Goal: Task Accomplishment & Management: Manage account settings

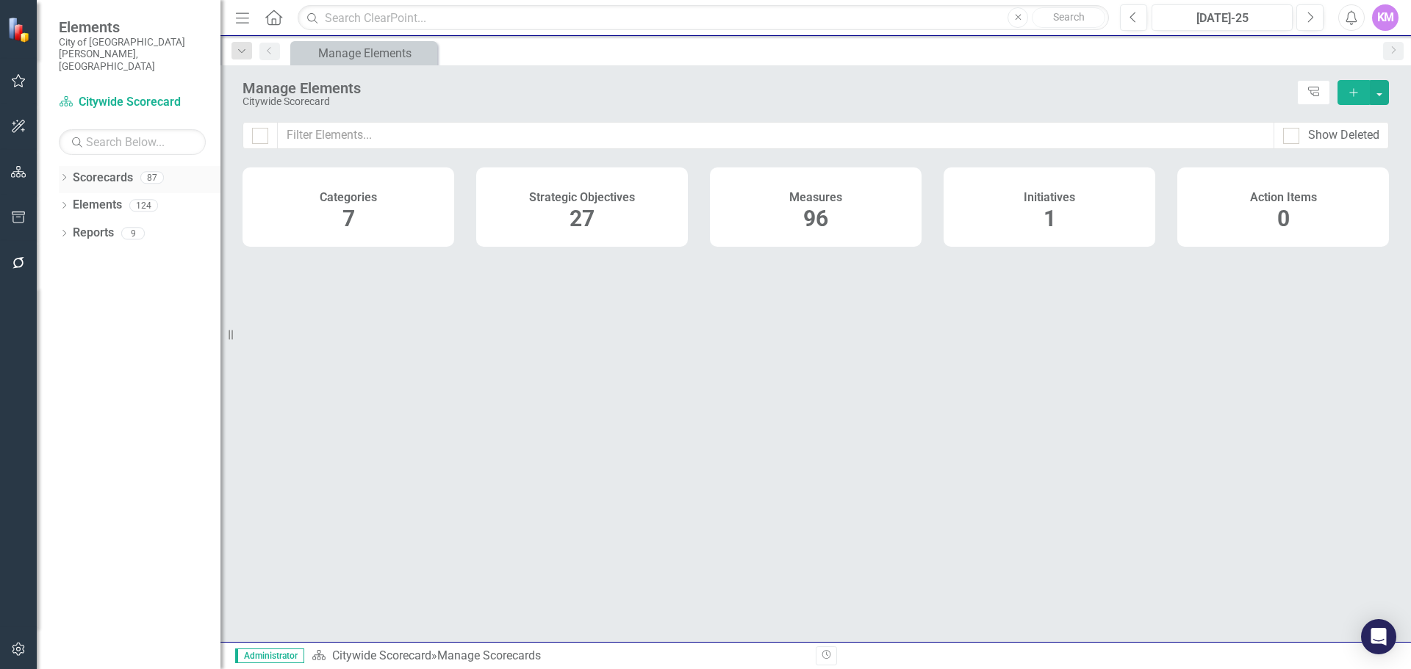
click at [107, 170] on link "Scorecards" at bounding box center [103, 178] width 60 height 17
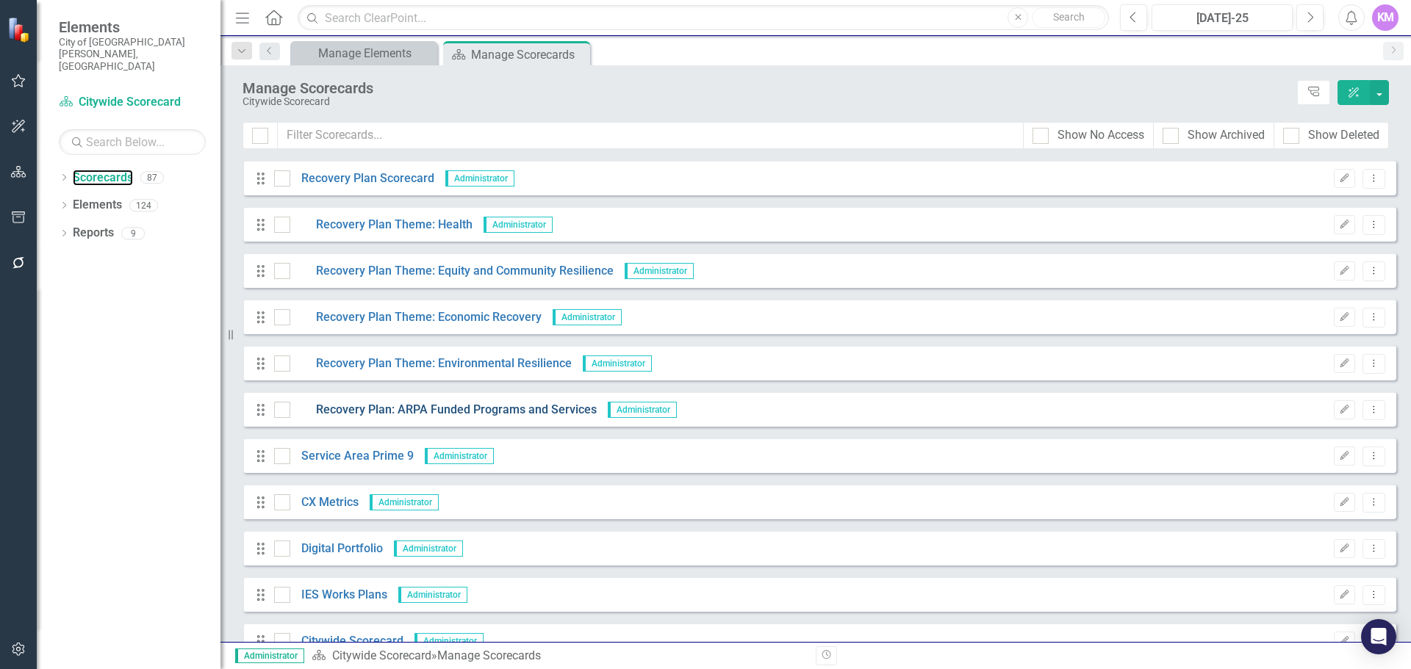
scroll to position [490, 0]
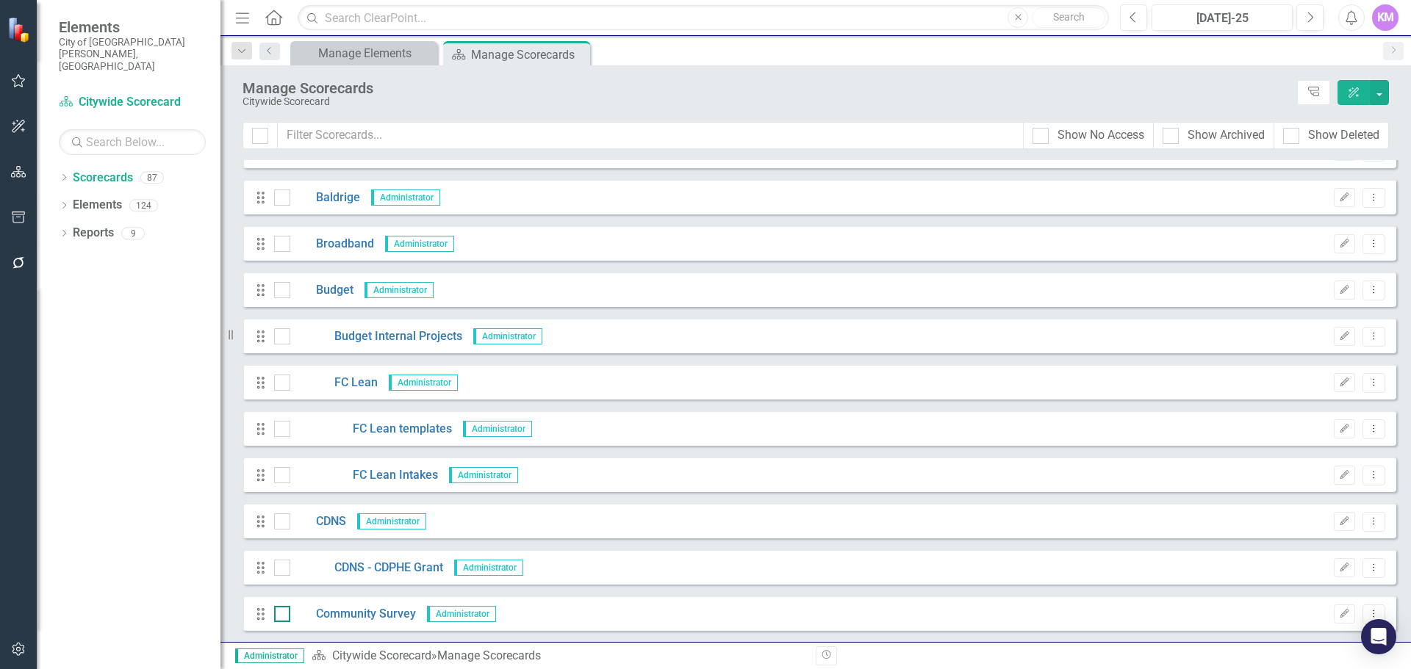
click at [283, 610] on input "checkbox" at bounding box center [279, 611] width 10 height 10
checkbox input "true"
click at [334, 610] on link "Community Survey" at bounding box center [353, 614] width 126 height 17
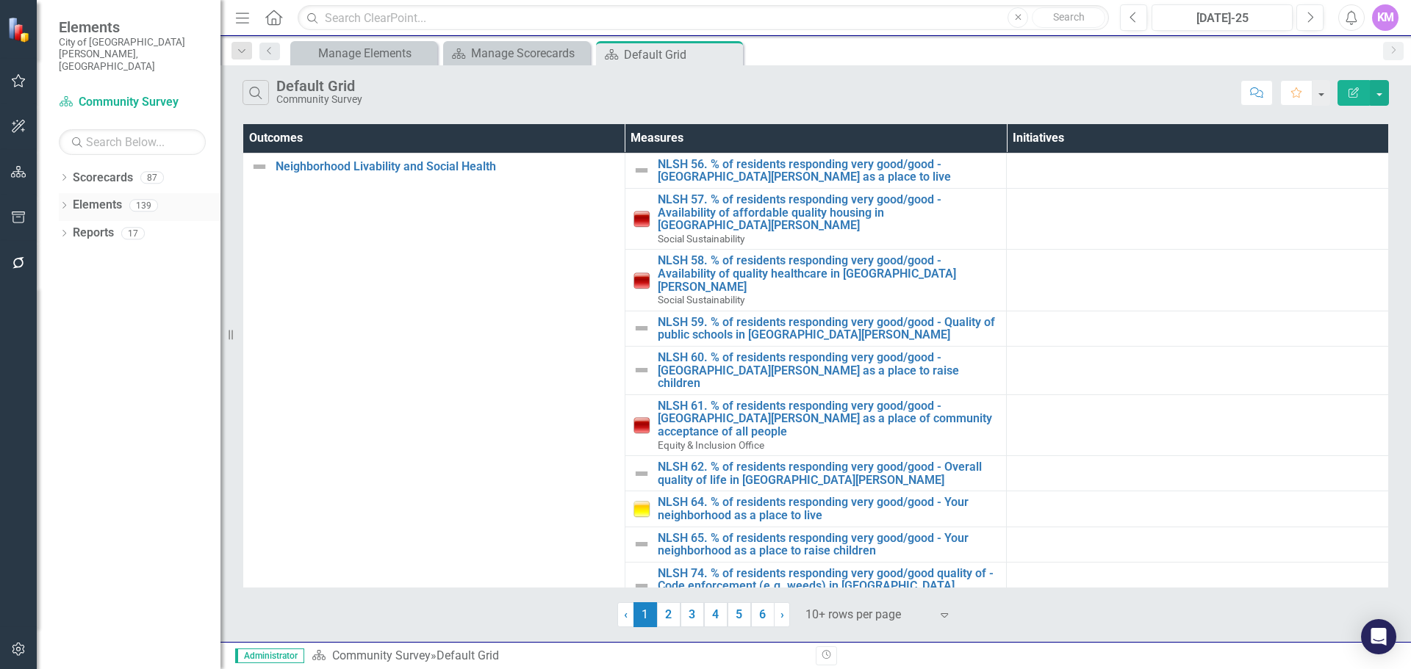
click at [106, 197] on link "Elements" at bounding box center [97, 205] width 49 height 17
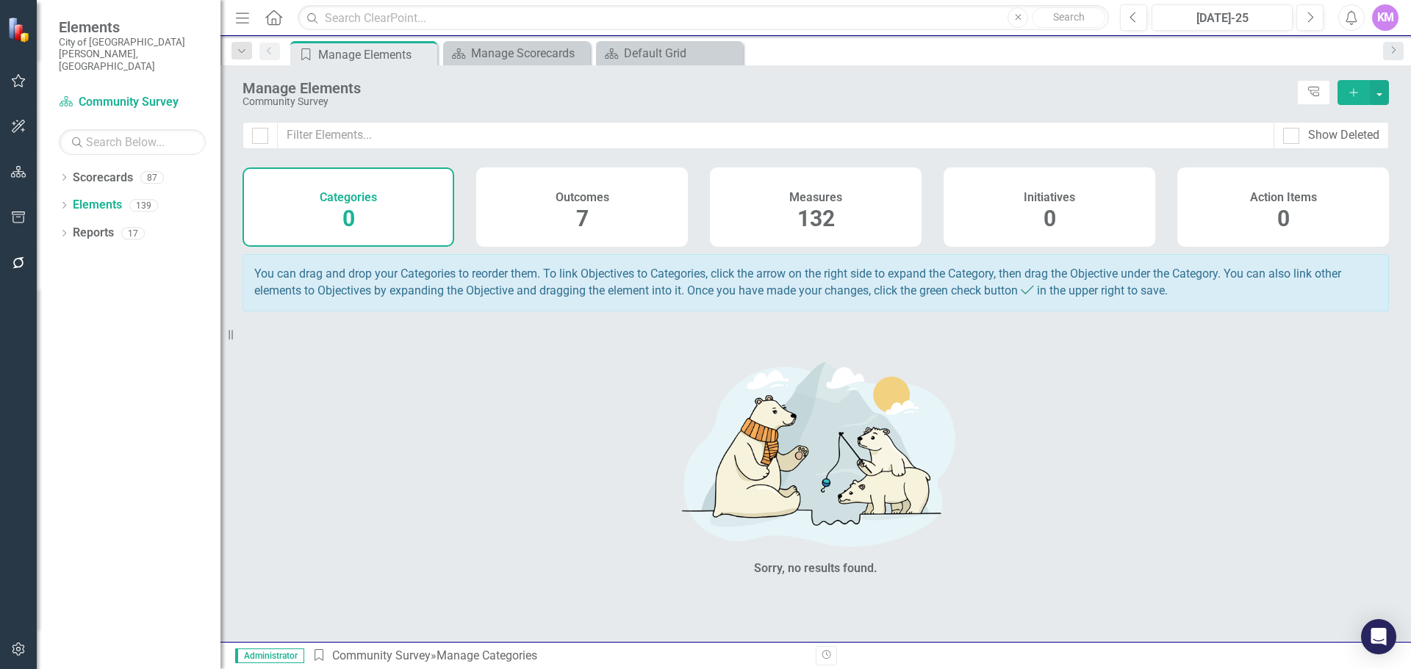
click at [761, 212] on div "Measures 132" at bounding box center [816, 207] width 212 height 79
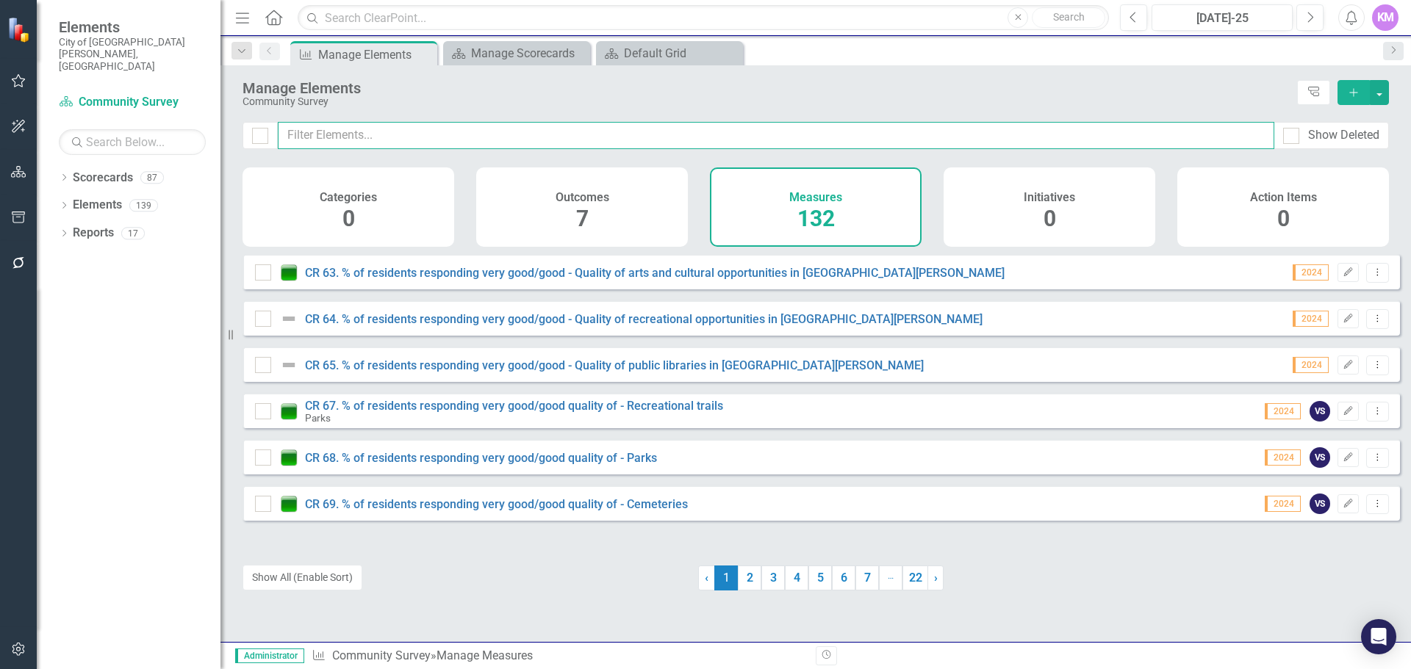
click at [512, 132] on input "text" at bounding box center [776, 135] width 996 height 27
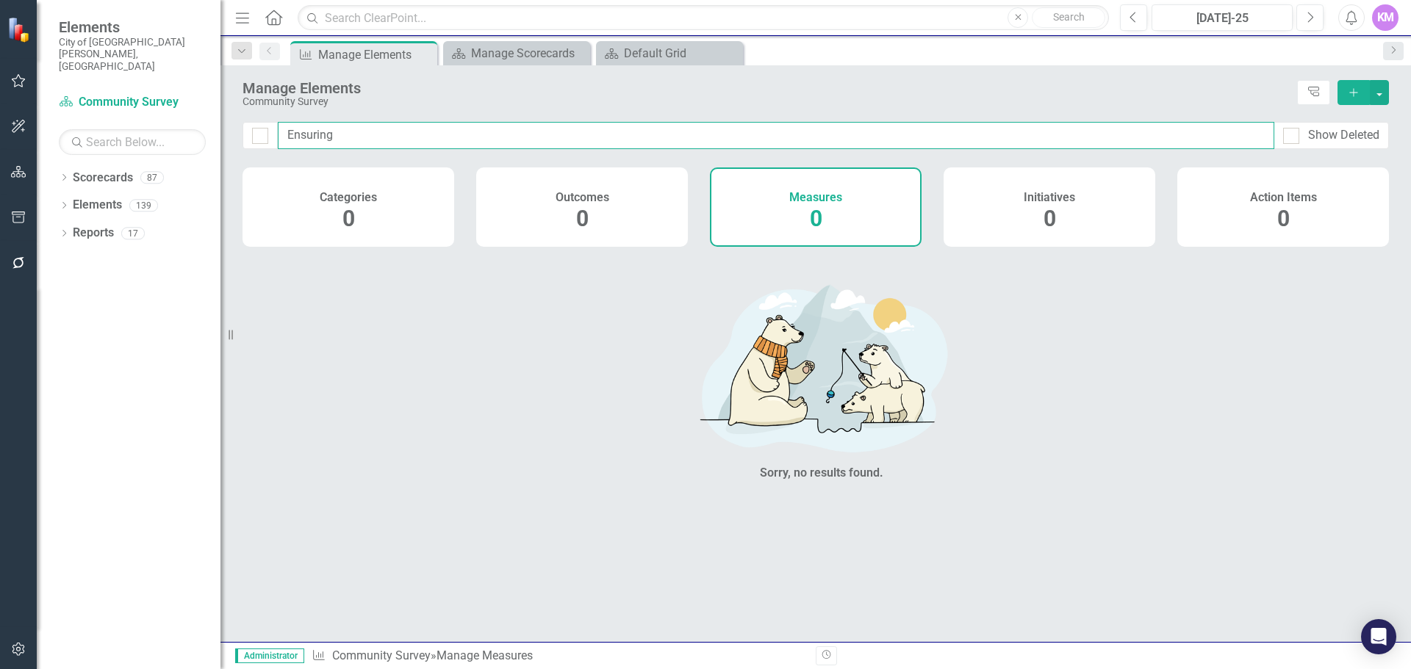
drag, startPoint x: 512, startPoint y: 132, endPoint x: 325, endPoint y: 131, distance: 187.4
click at [326, 131] on input "Ensuring" at bounding box center [776, 135] width 996 height 27
type input "E"
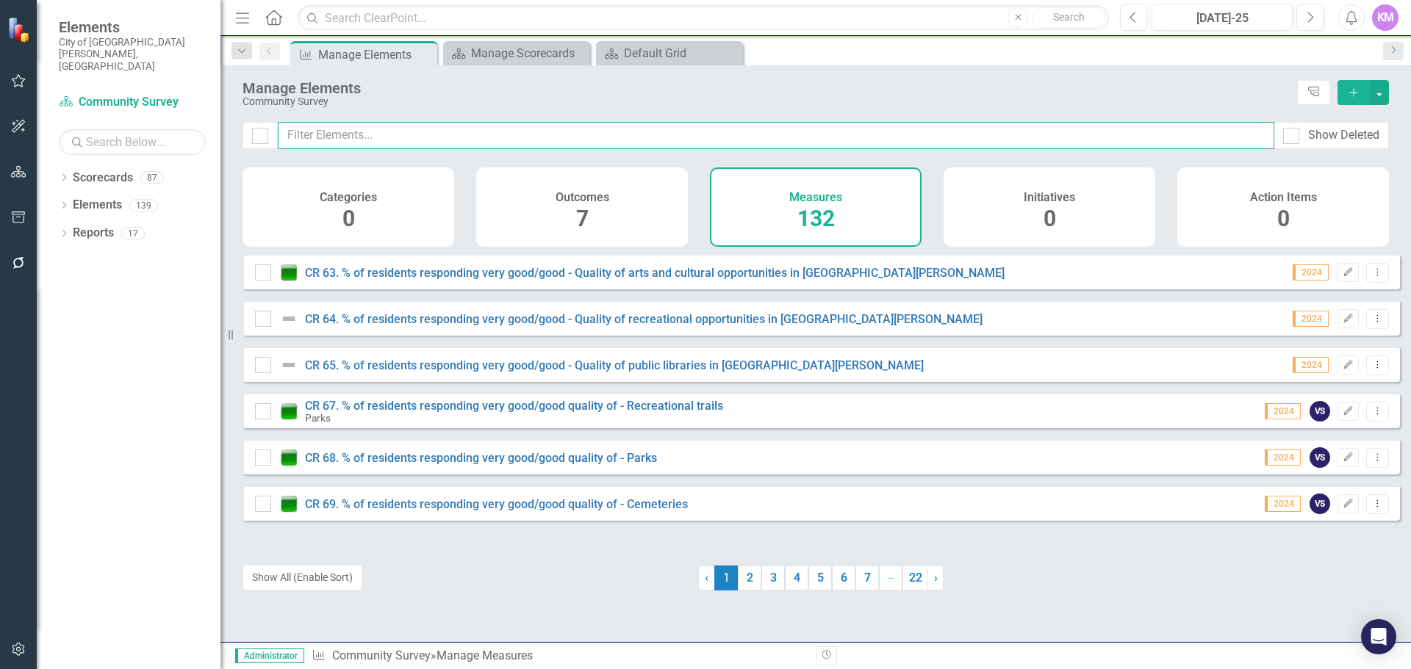
click at [369, 132] on input "text" at bounding box center [776, 135] width 996 height 27
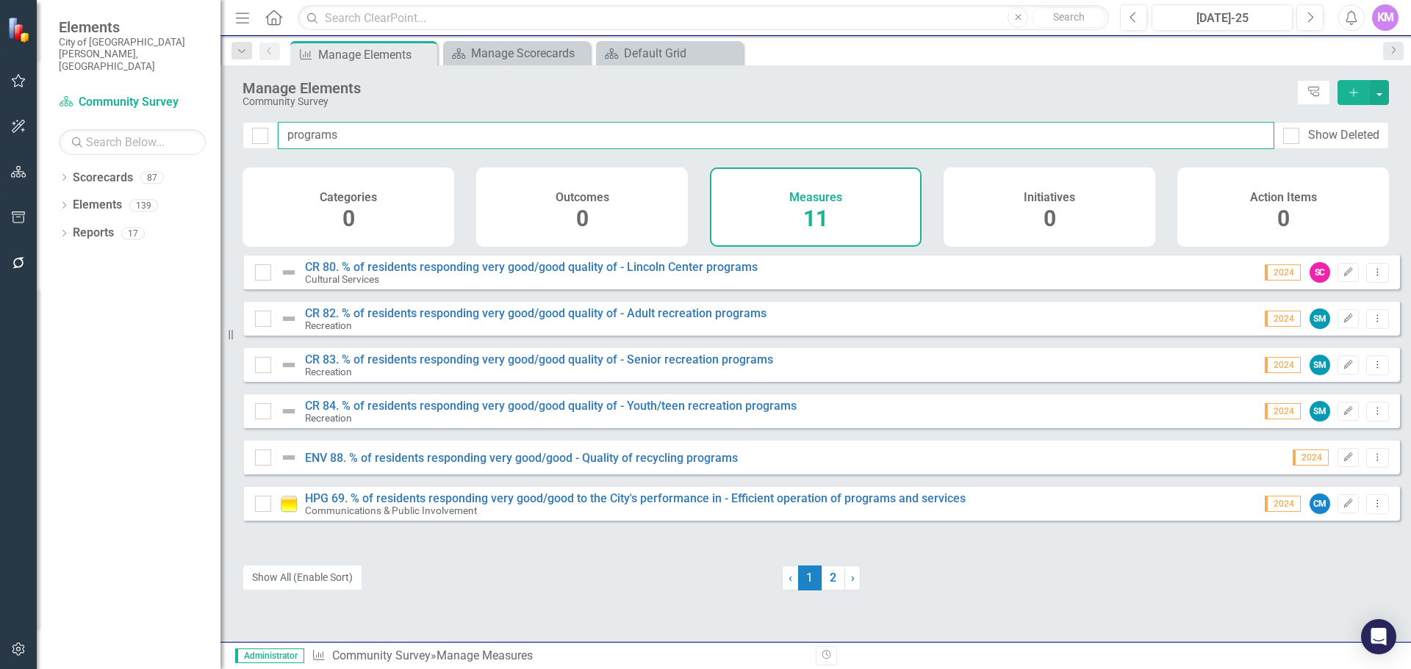
click at [393, 140] on input "programs" at bounding box center [776, 135] width 996 height 27
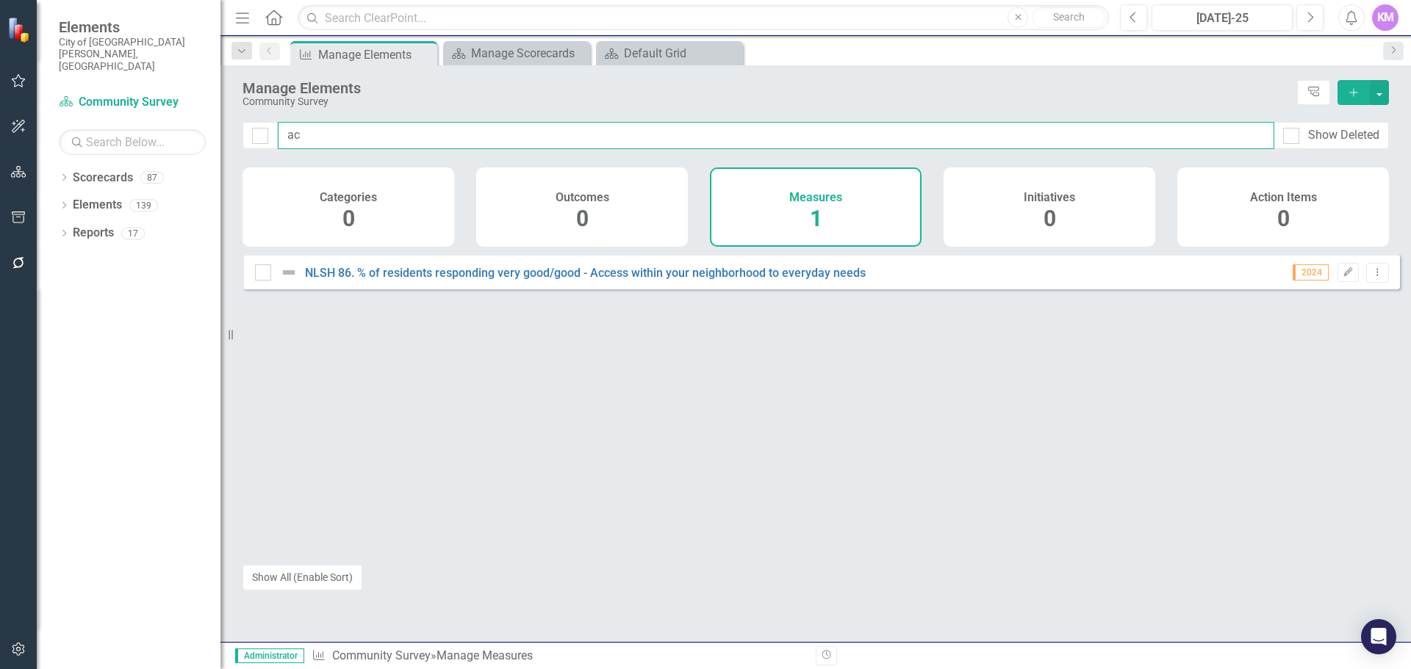
type input "a"
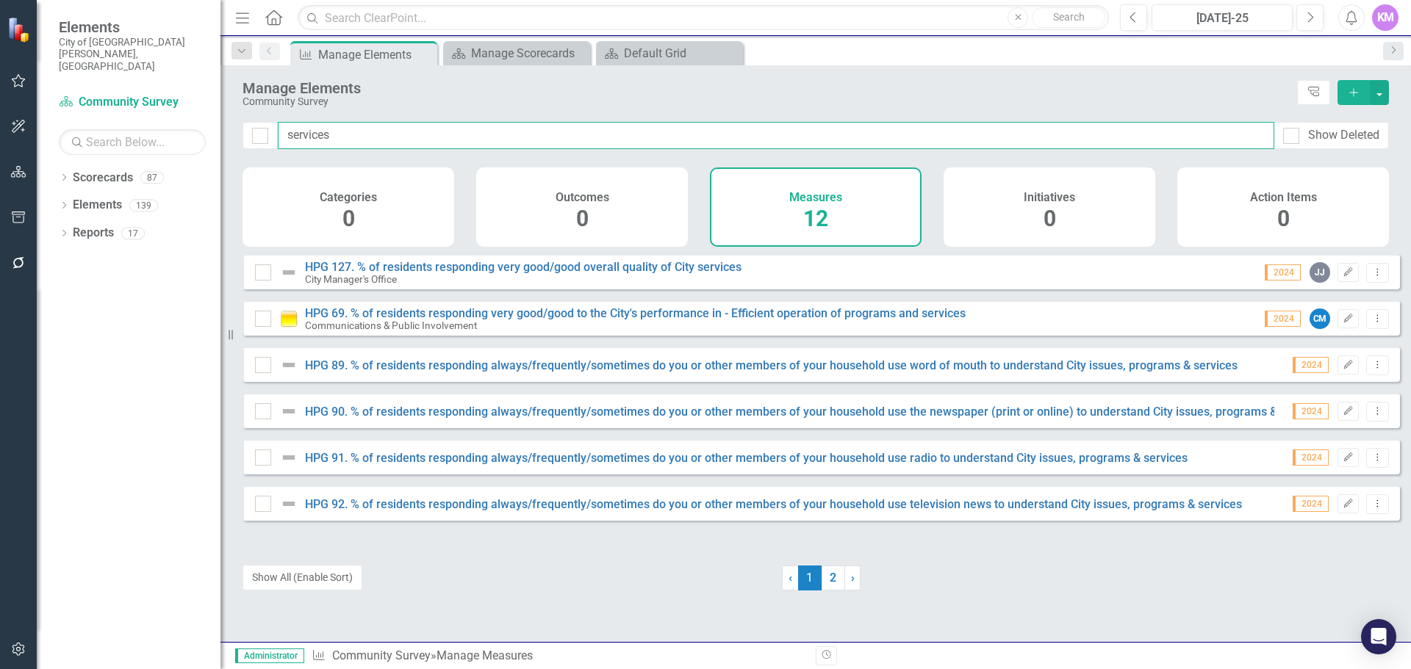
type input "services"
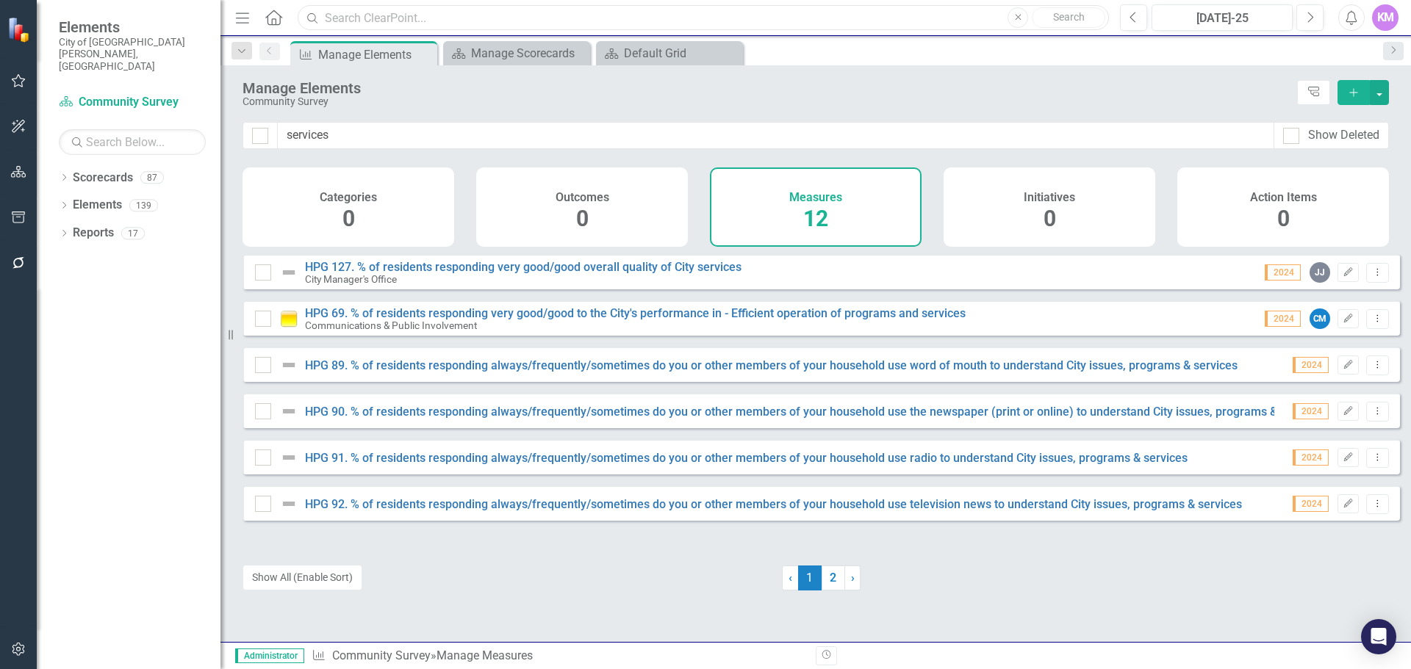
click at [403, 21] on input "text" at bounding box center [703, 18] width 811 height 26
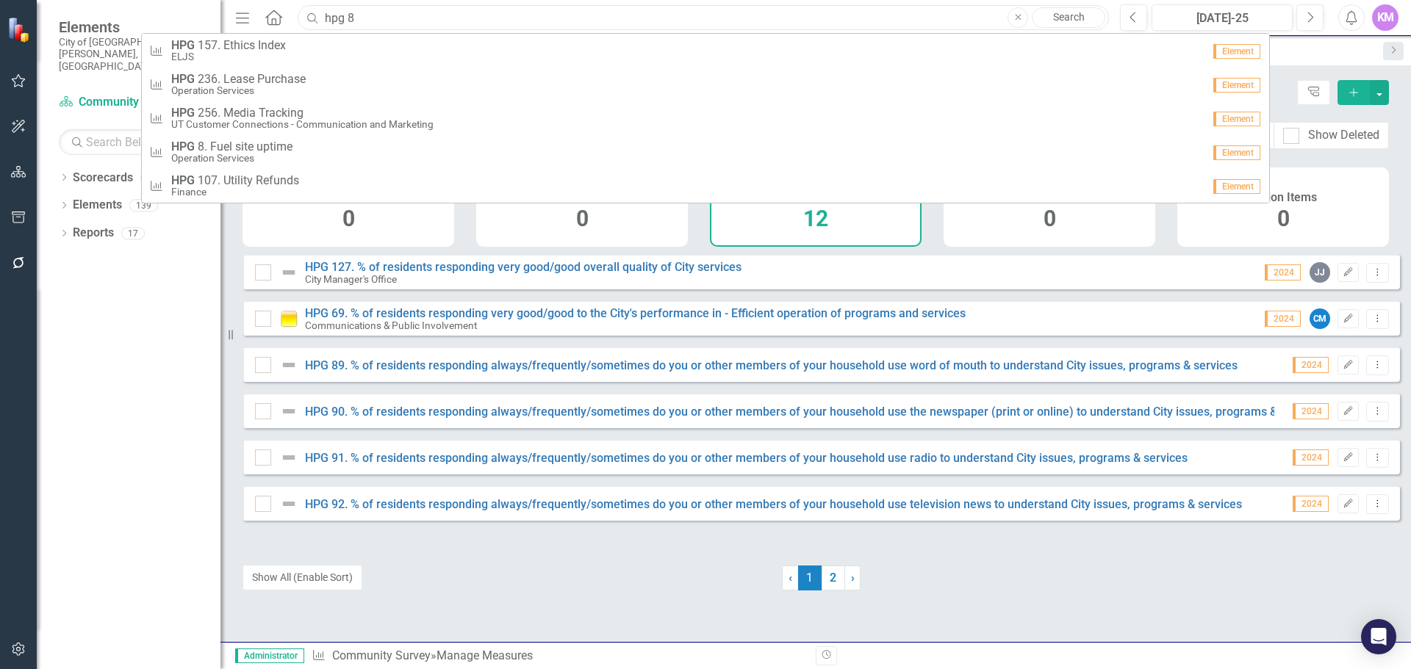
type input "hpg 87"
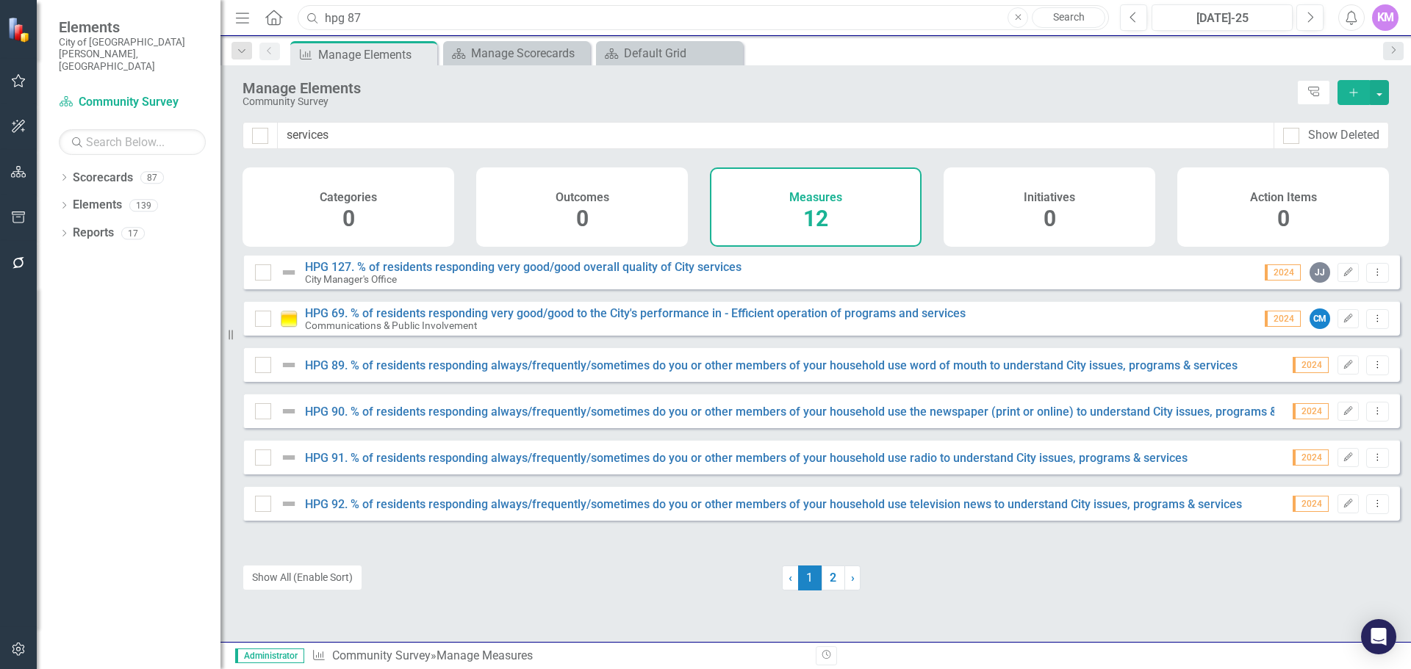
drag, startPoint x: 403, startPoint y: 21, endPoint x: 270, endPoint y: 17, distance: 133.0
click at [272, 17] on div "Menu Home Search hpg 87 Close Search" at bounding box center [668, 18] width 874 height 28
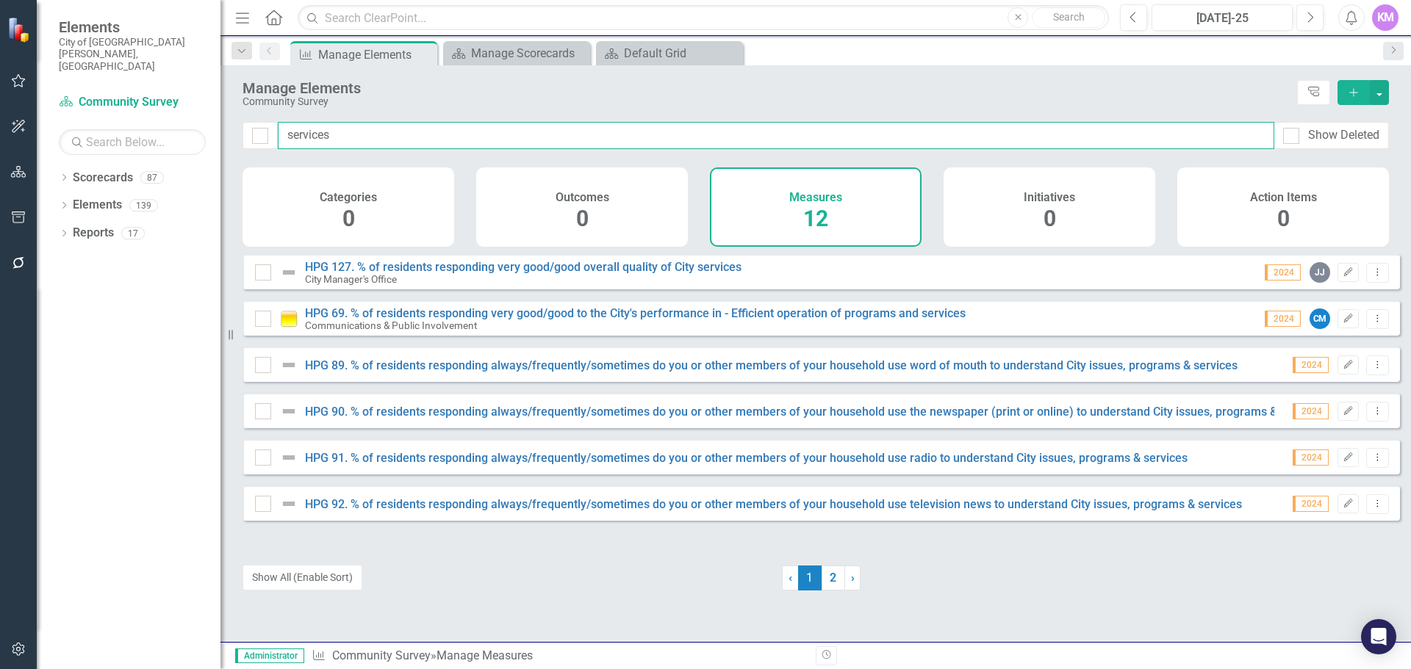
drag, startPoint x: 334, startPoint y: 134, endPoint x: 233, endPoint y: 130, distance: 100.7
click at [244, 130] on div "services Show Deleted" at bounding box center [815, 135] width 1146 height 27
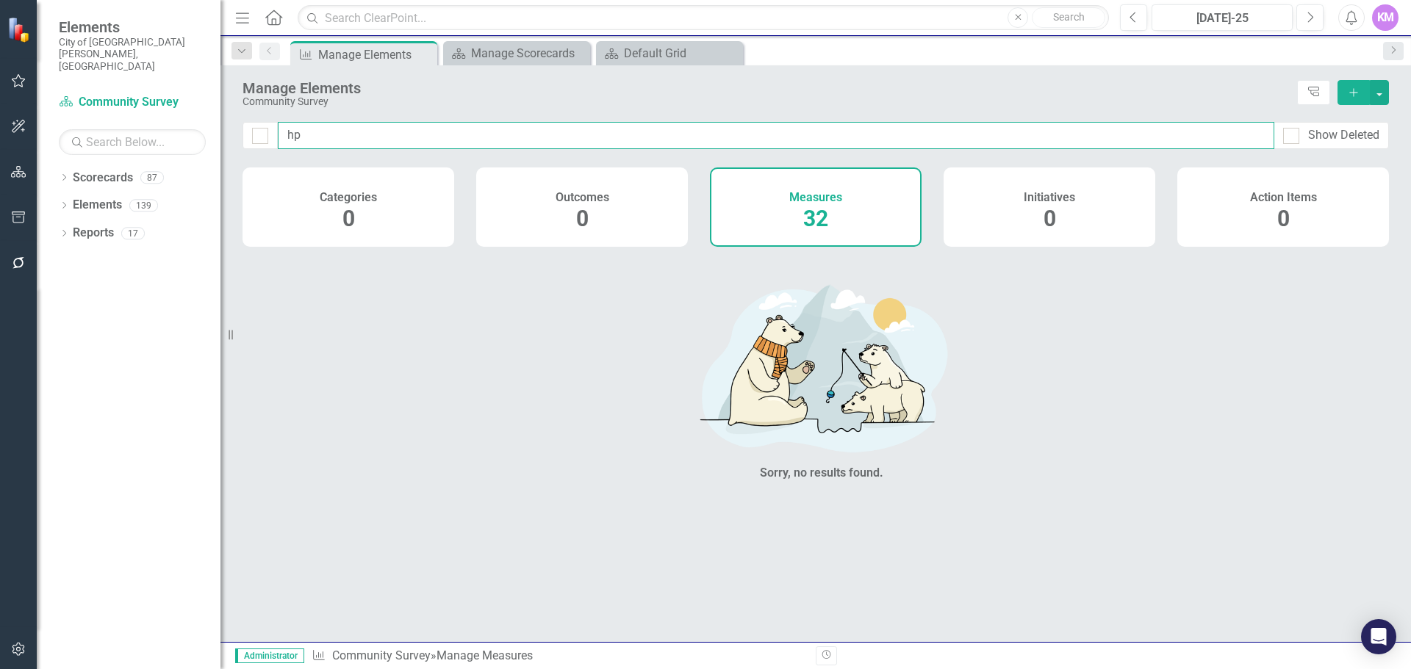
type input "h"
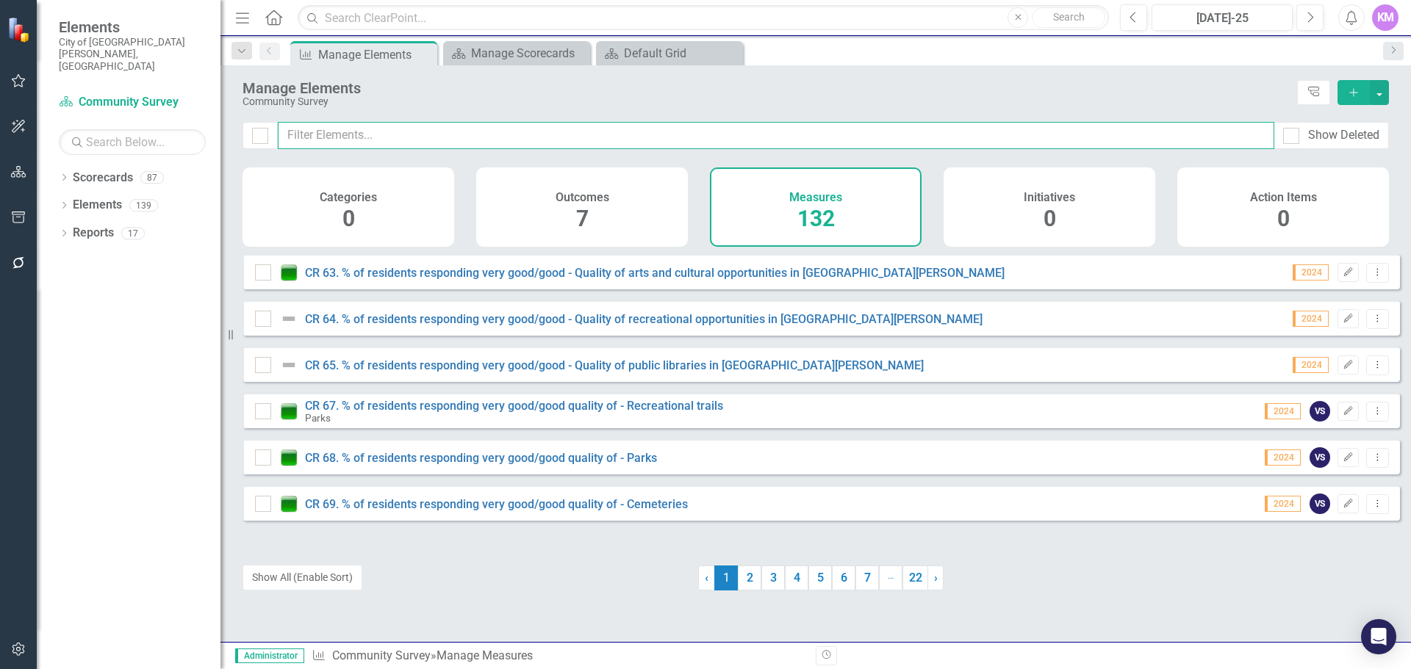
click at [476, 142] on input "text" at bounding box center [776, 135] width 996 height 27
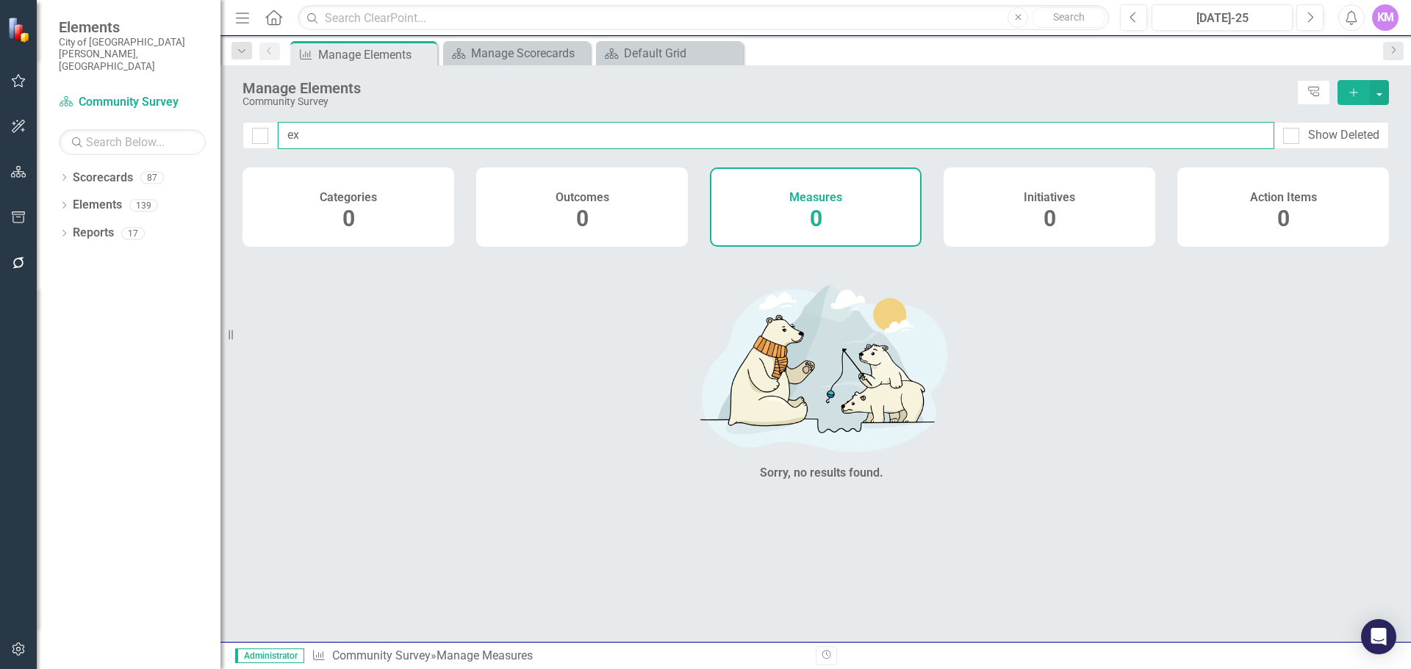
type input "e"
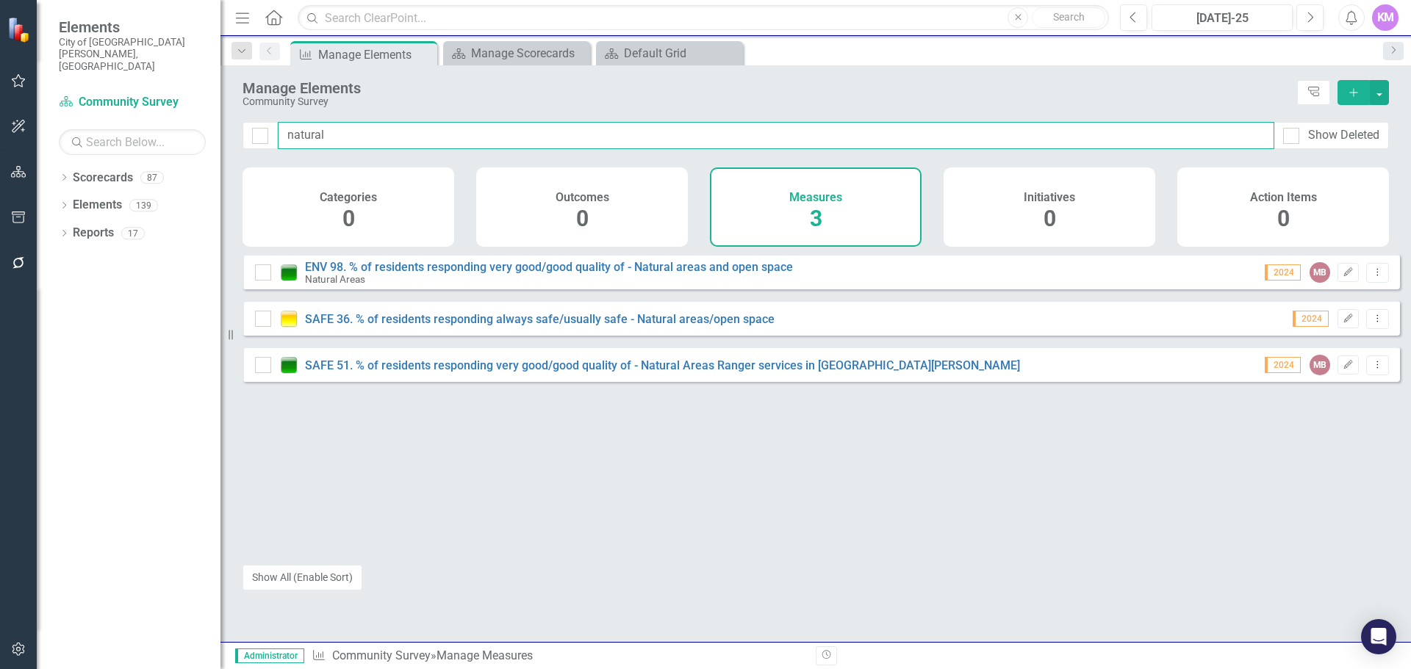
click at [359, 132] on input "natural" at bounding box center [776, 135] width 996 height 27
drag, startPoint x: 329, startPoint y: 134, endPoint x: 230, endPoint y: 121, distance: 100.2
click at [256, 123] on div "natural Show Deleted" at bounding box center [815, 135] width 1146 height 27
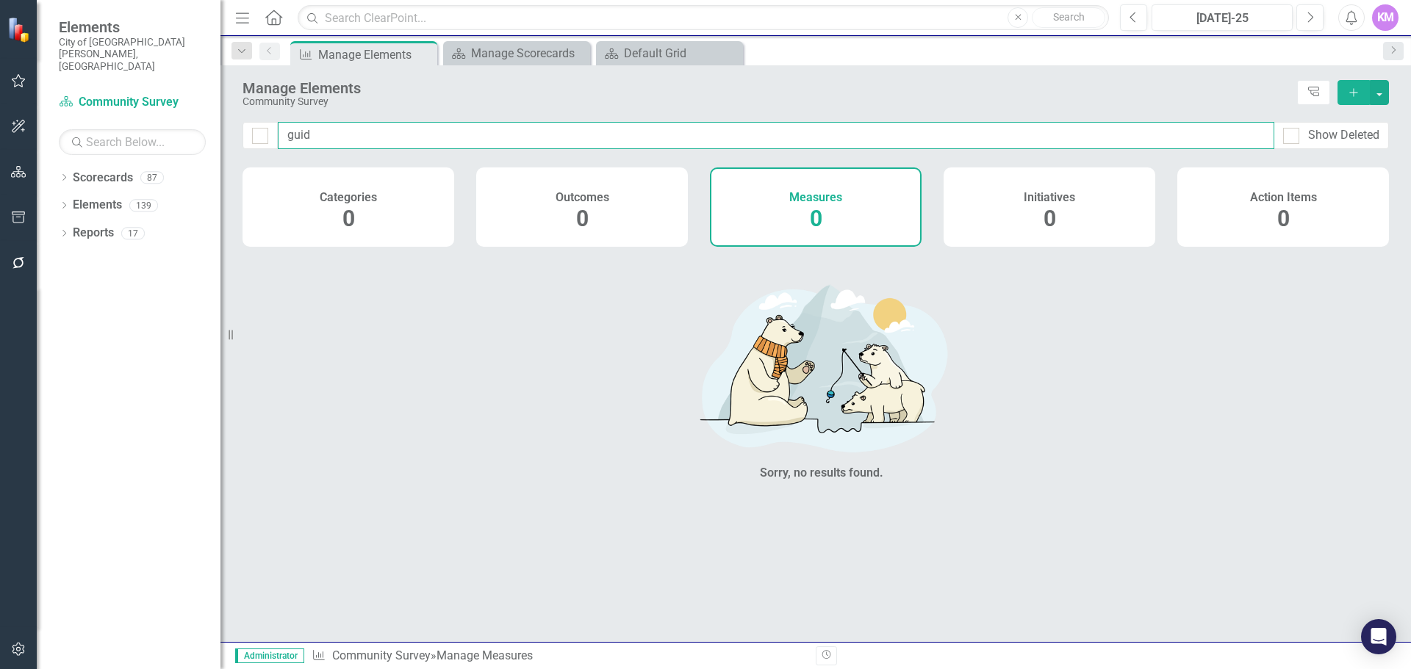
type input "guide"
drag, startPoint x: 337, startPoint y: 134, endPoint x: 169, endPoint y: 113, distance: 168.9
click at [169, 113] on div "Elements City of [GEOGRAPHIC_DATA][PERSON_NAME], CO Scorecard Community Survey …" at bounding box center [705, 334] width 1411 height 669
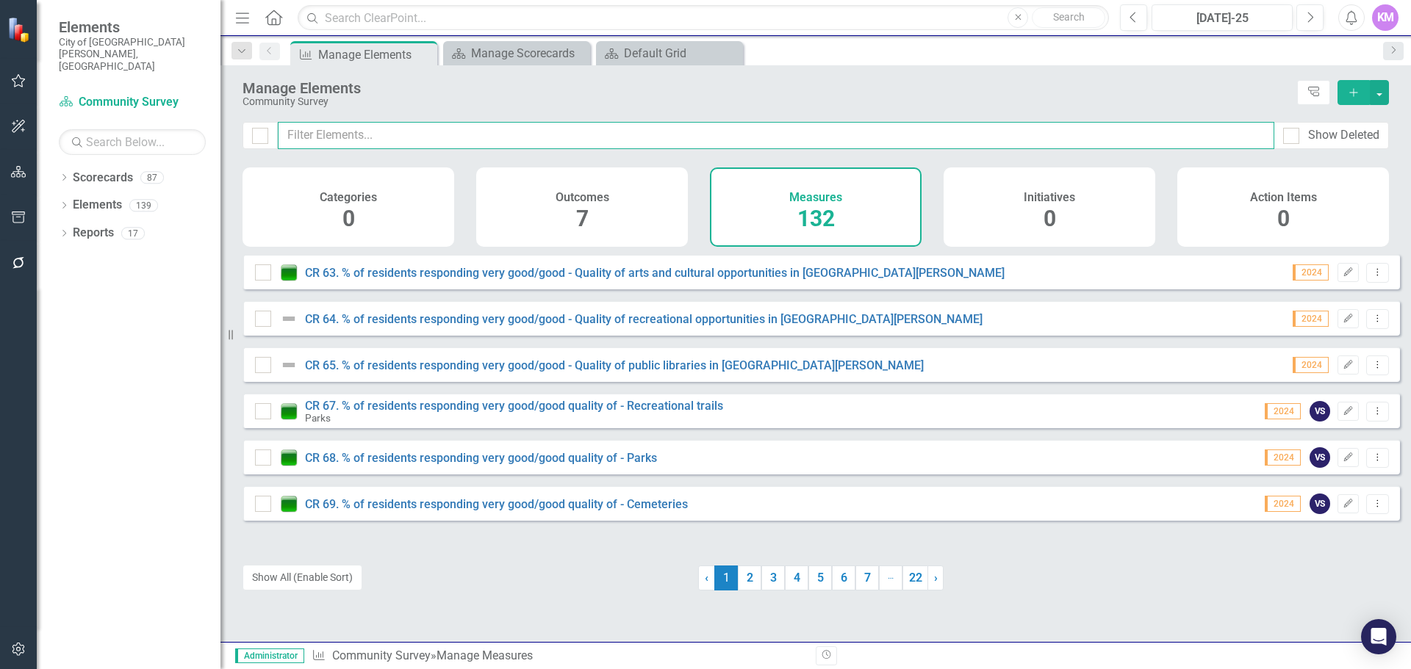
click at [398, 136] on input "text" at bounding box center [776, 135] width 996 height 27
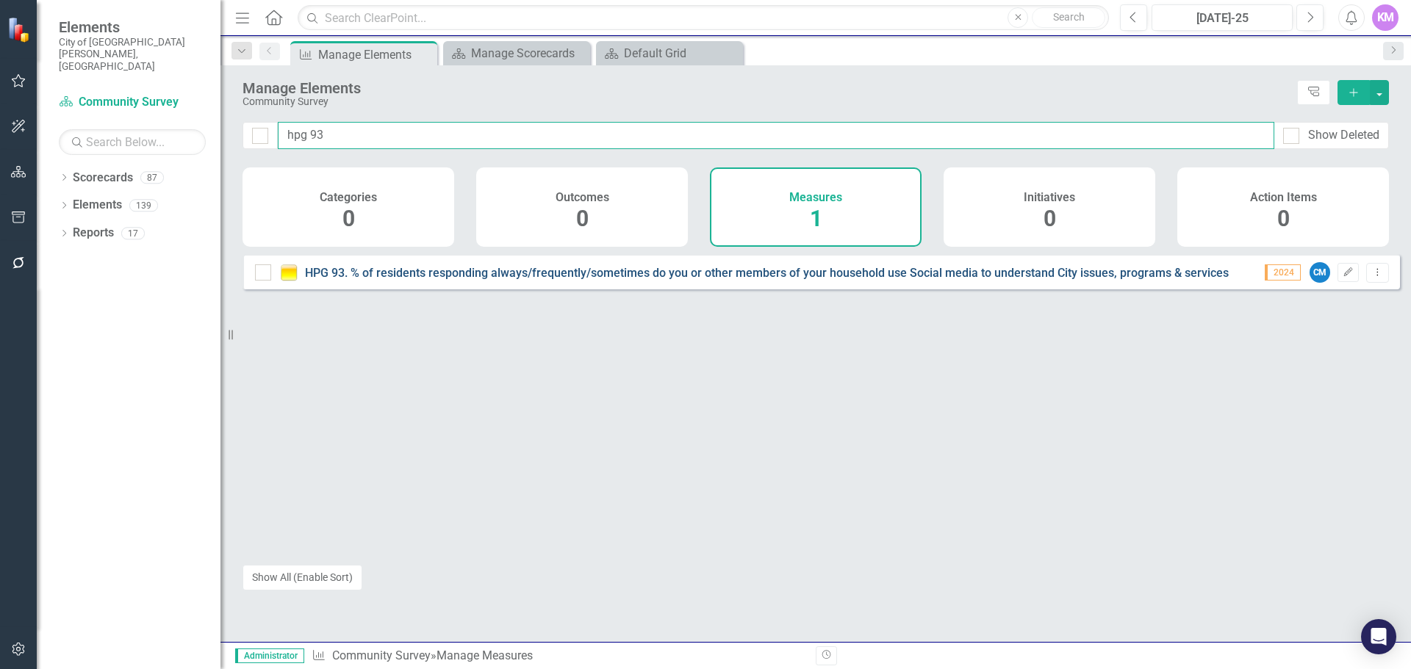
type input "hpg 93"
click at [367, 280] on link "HPG 93. % of residents responding always/frequently/sometimes do you or other m…" at bounding box center [767, 273] width 924 height 14
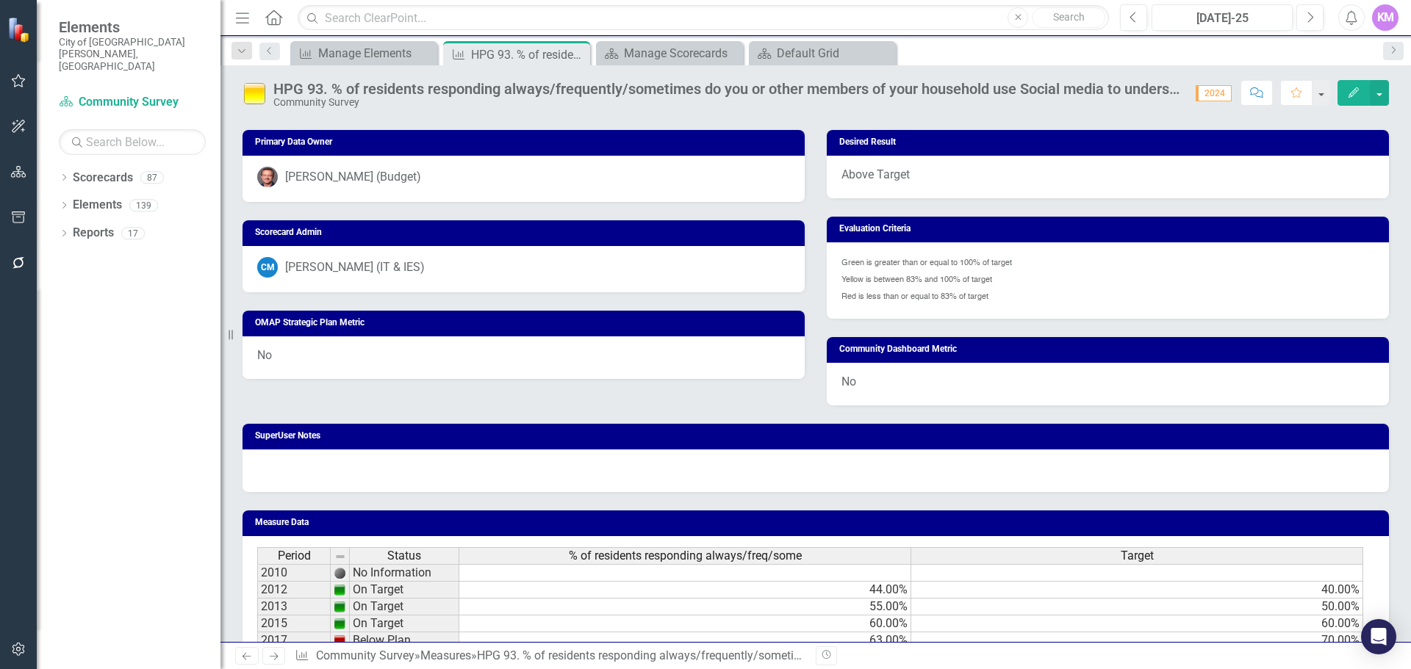
scroll to position [766, 0]
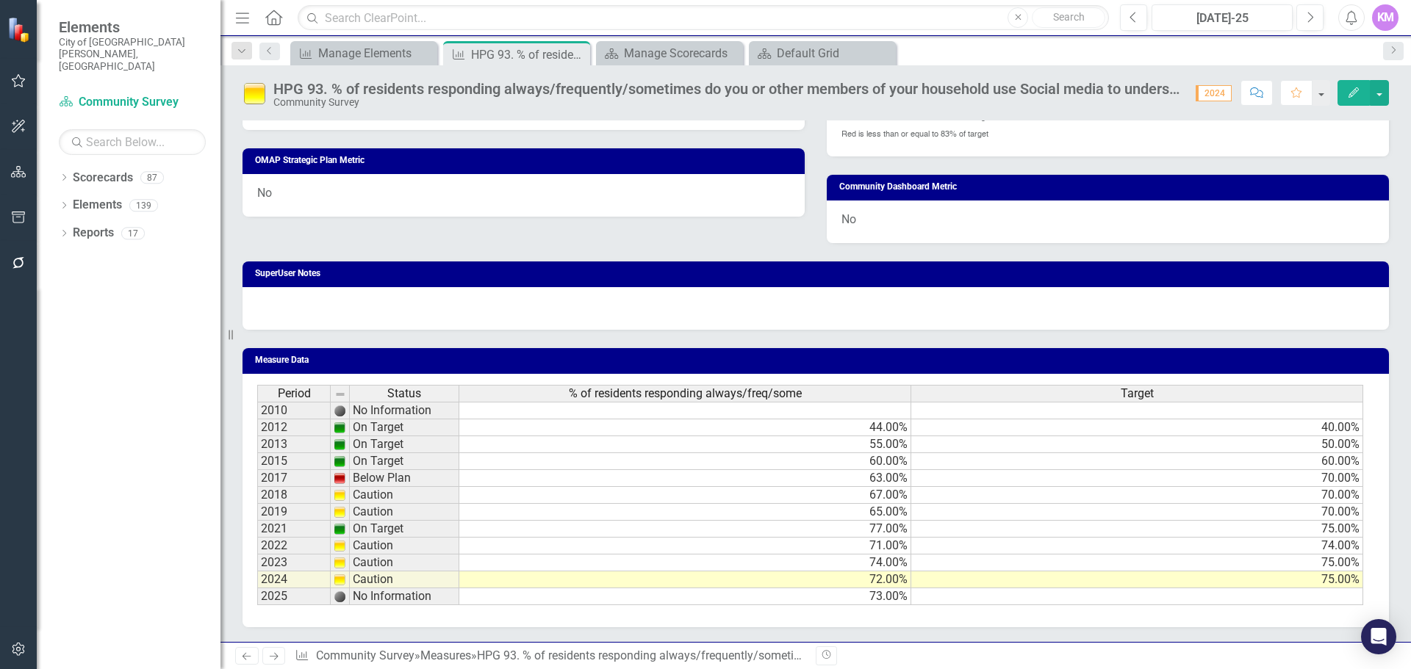
click at [1018, 599] on td at bounding box center [1137, 597] width 452 height 17
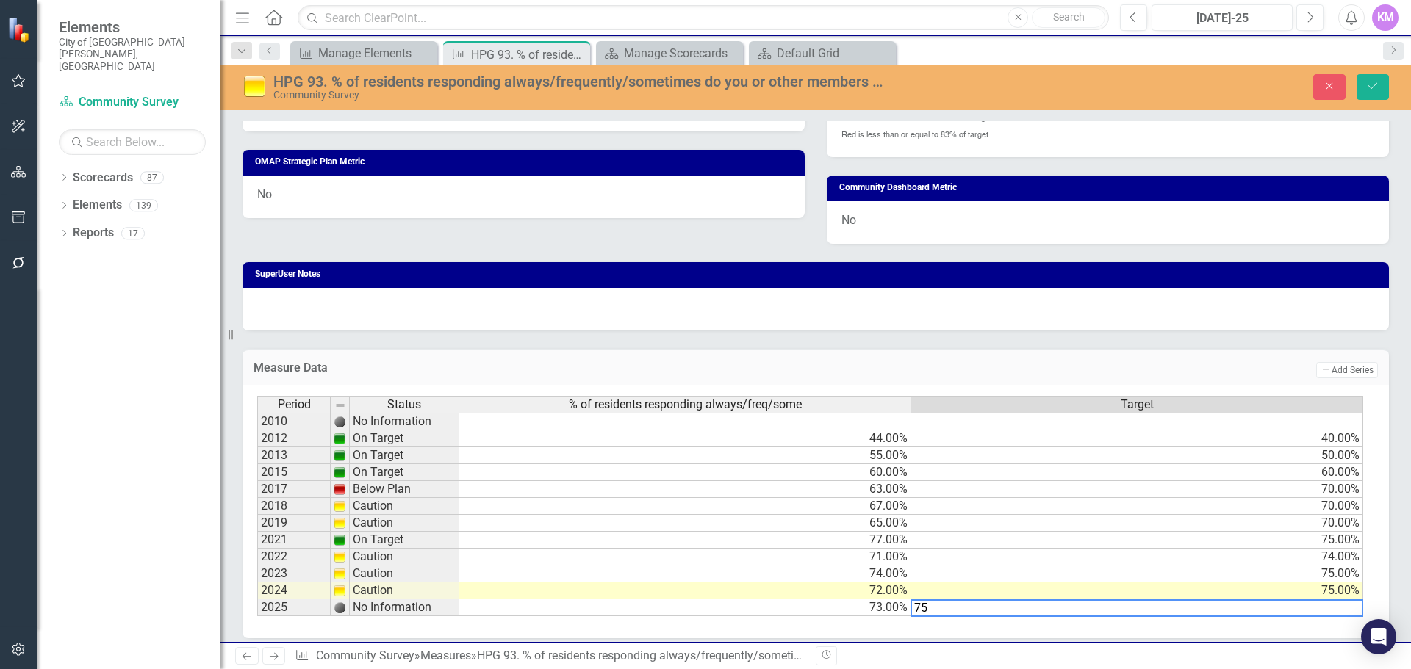
type textarea "7"
drag, startPoint x: 1320, startPoint y: 85, endPoint x: 592, endPoint y: 126, distance: 729.3
click at [1320, 85] on button "Close" at bounding box center [1329, 87] width 32 height 26
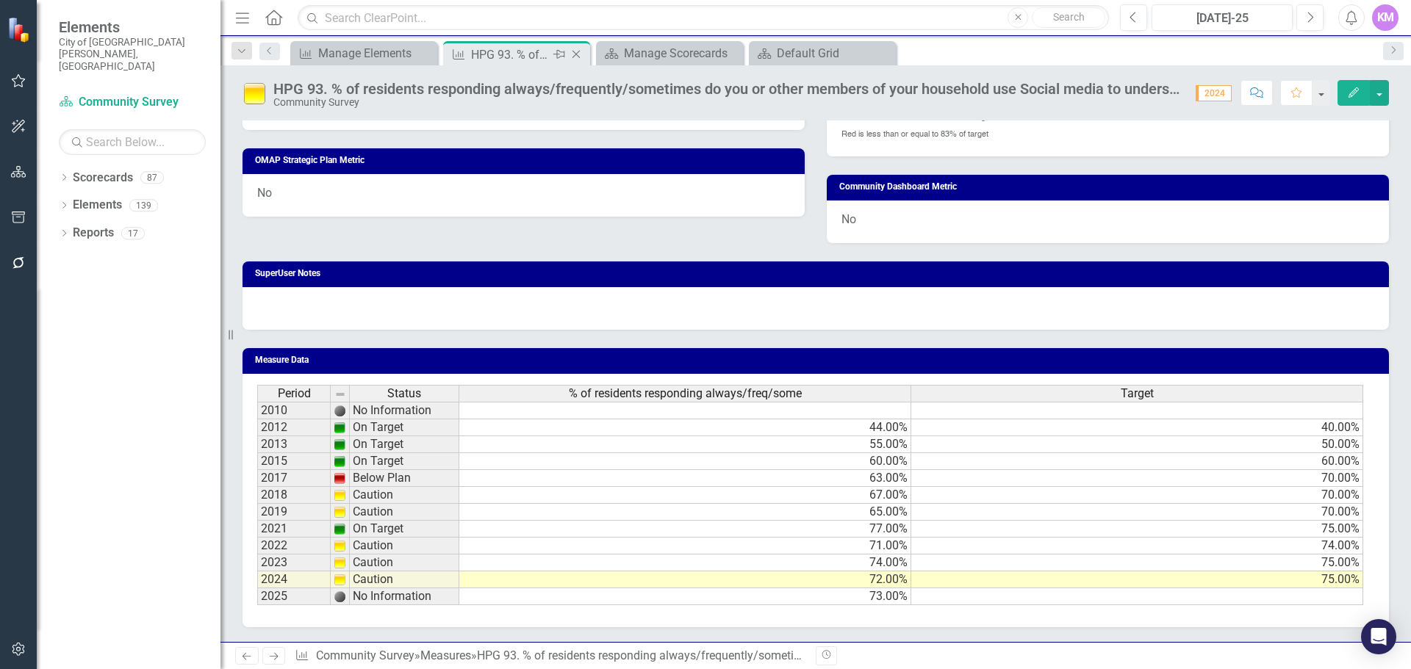
click at [577, 53] on icon "Close" at bounding box center [576, 54] width 15 height 12
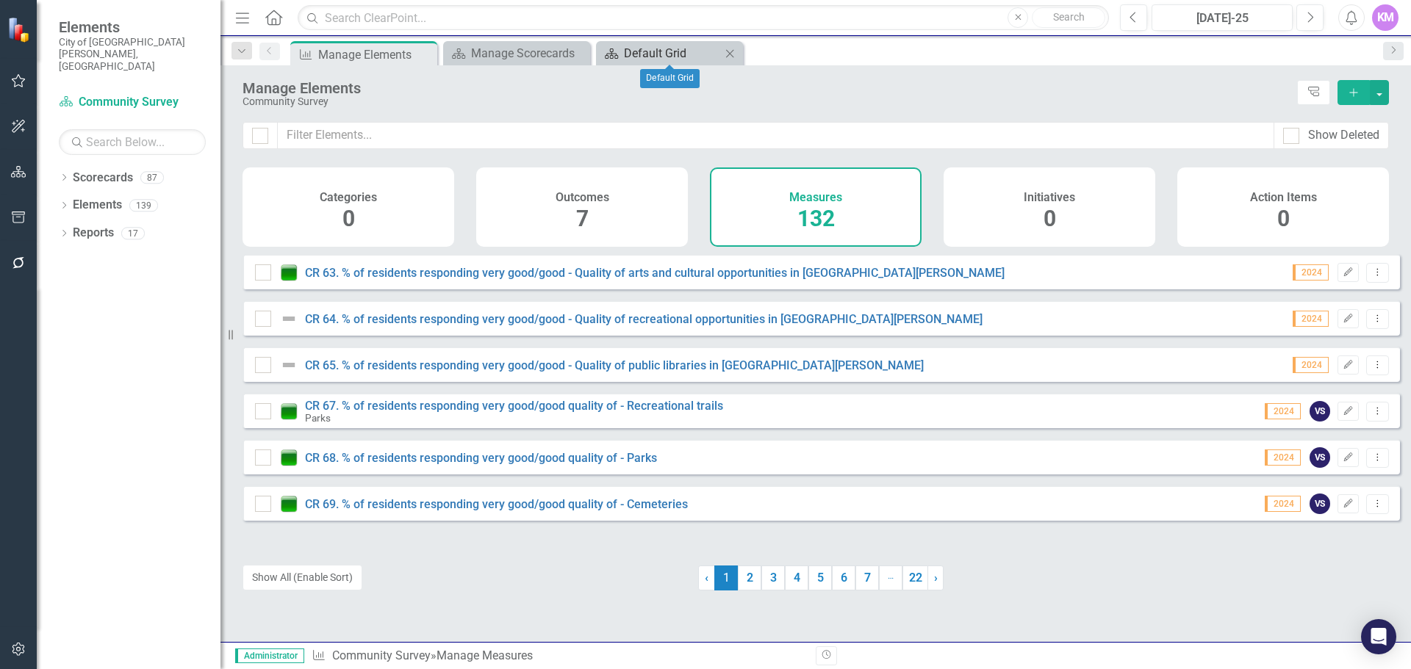
click at [659, 54] on div "Default Grid" at bounding box center [672, 53] width 97 height 18
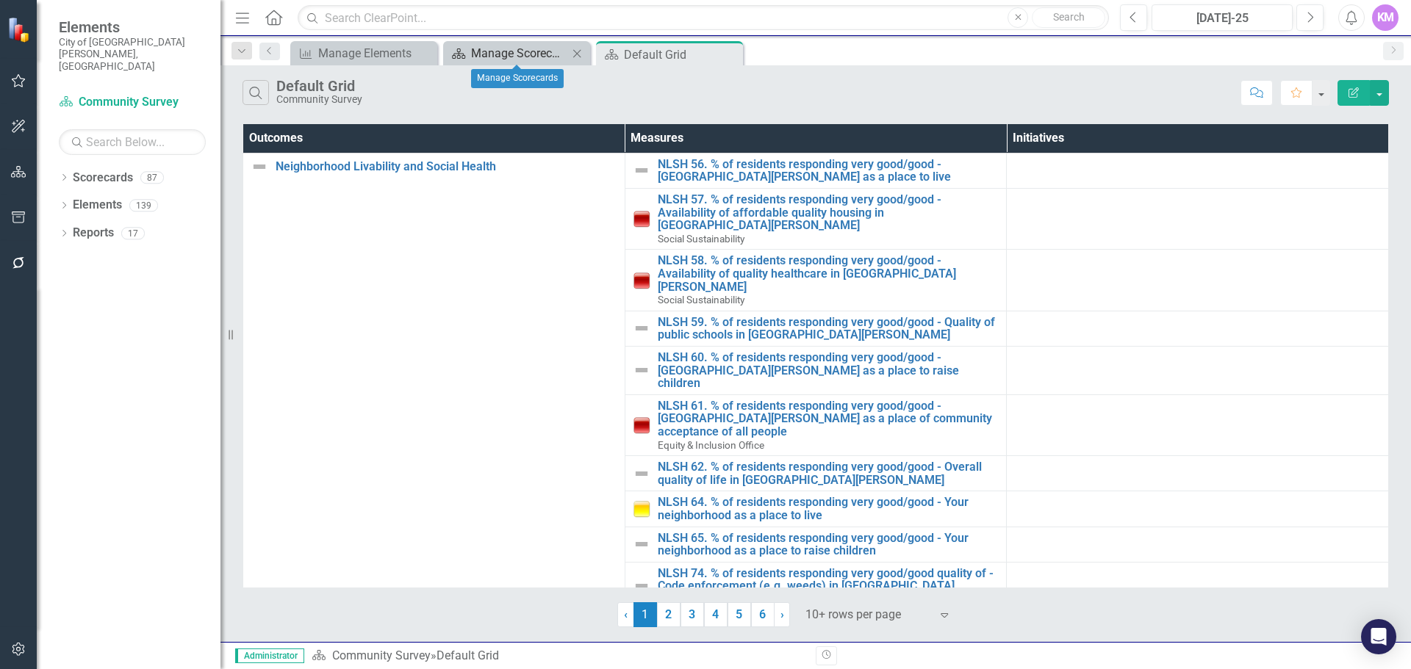
click at [544, 57] on div "Manage Scorecards" at bounding box center [519, 53] width 97 height 18
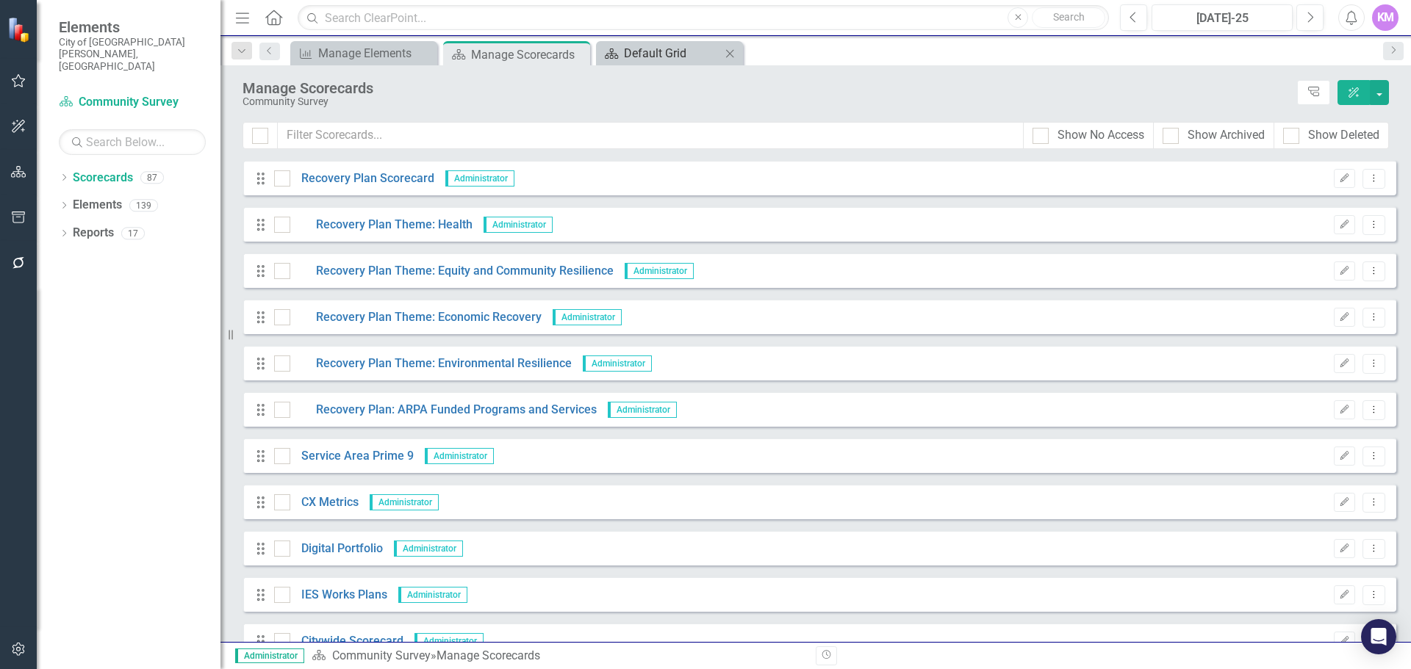
click at [688, 60] on div "Default Grid" at bounding box center [672, 53] width 97 height 18
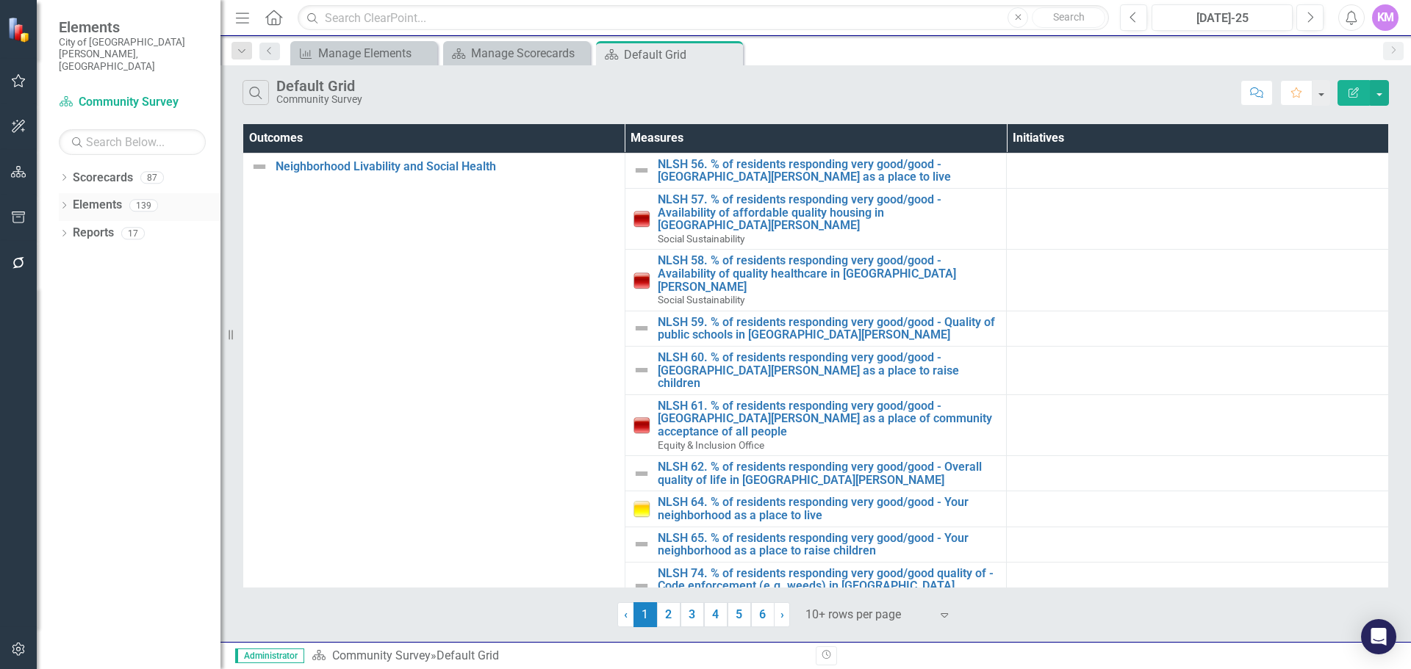
click at [84, 197] on link "Elements" at bounding box center [97, 205] width 49 height 17
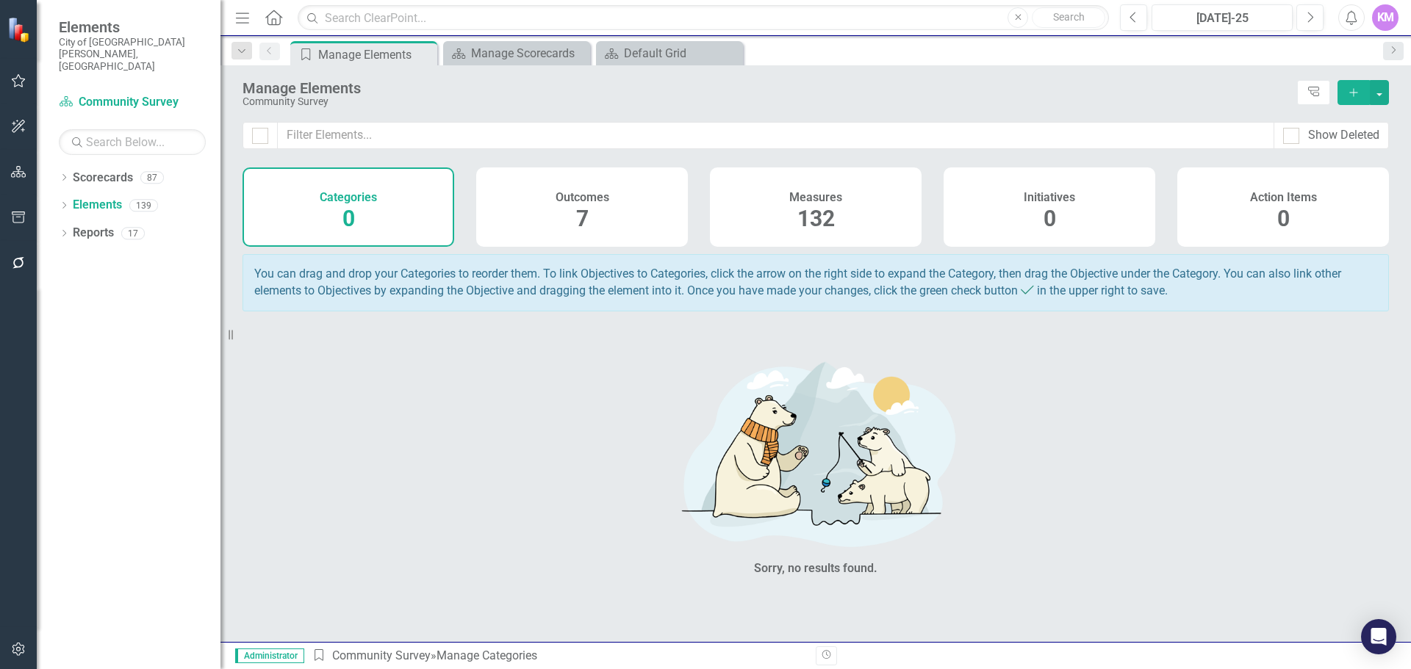
click at [896, 199] on div "Measures 132" at bounding box center [816, 207] width 212 height 79
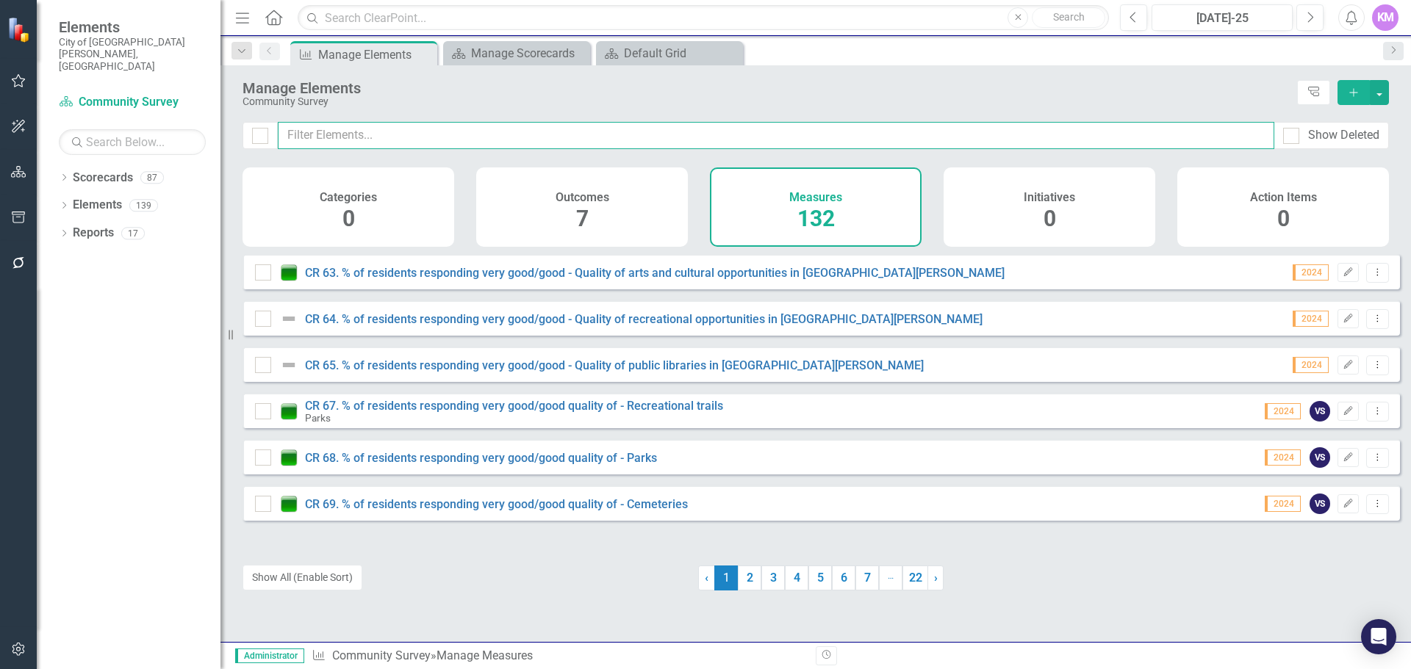
click at [607, 131] on input "text" at bounding box center [776, 135] width 996 height 27
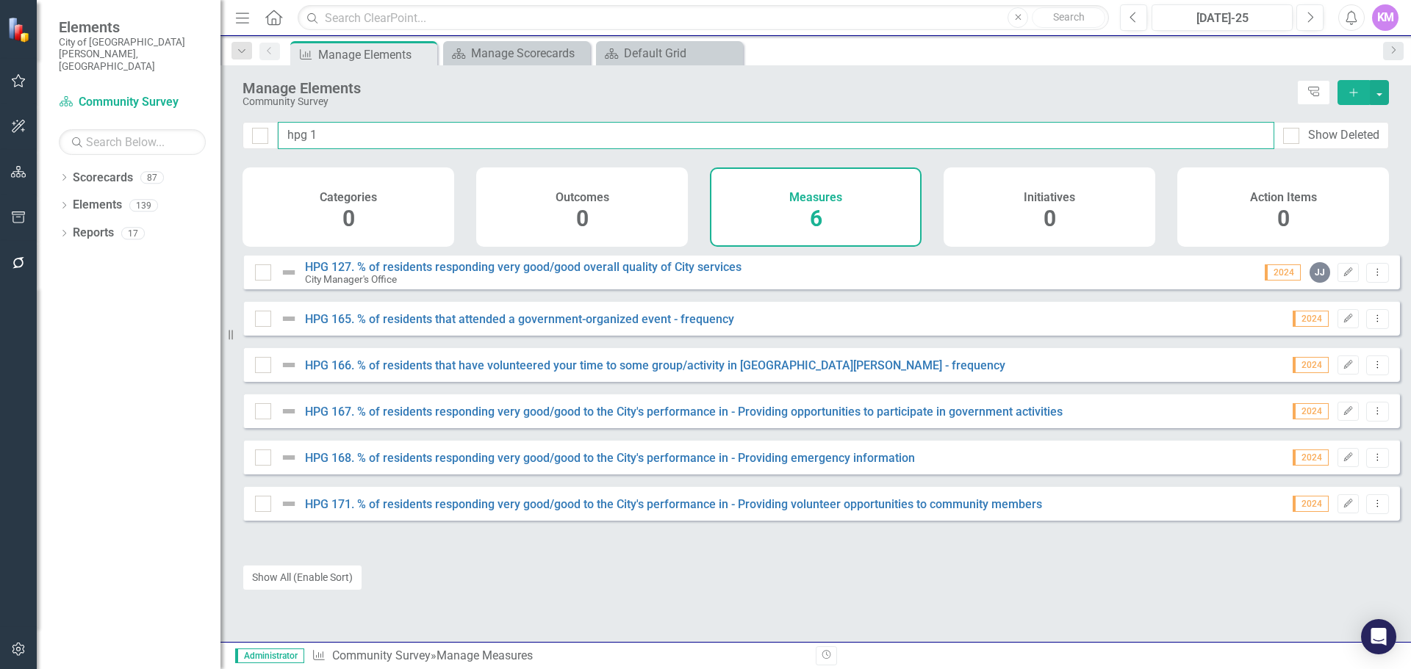
type input "hpg 1"
drag, startPoint x: 370, startPoint y: 123, endPoint x: 274, endPoint y: 140, distance: 97.0
click at [274, 140] on div "hpg 1 Show Deleted" at bounding box center [815, 135] width 1146 height 27
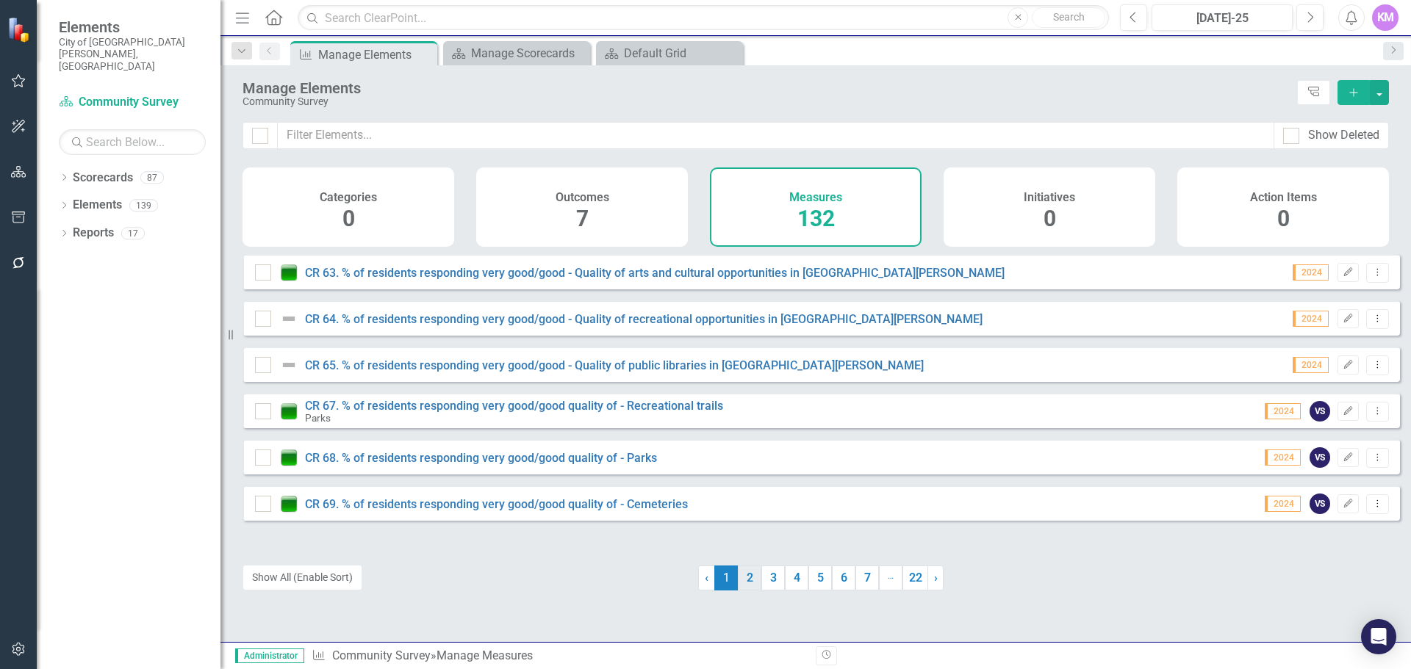
click at [750, 576] on link "2" at bounding box center [750, 578] width 24 height 25
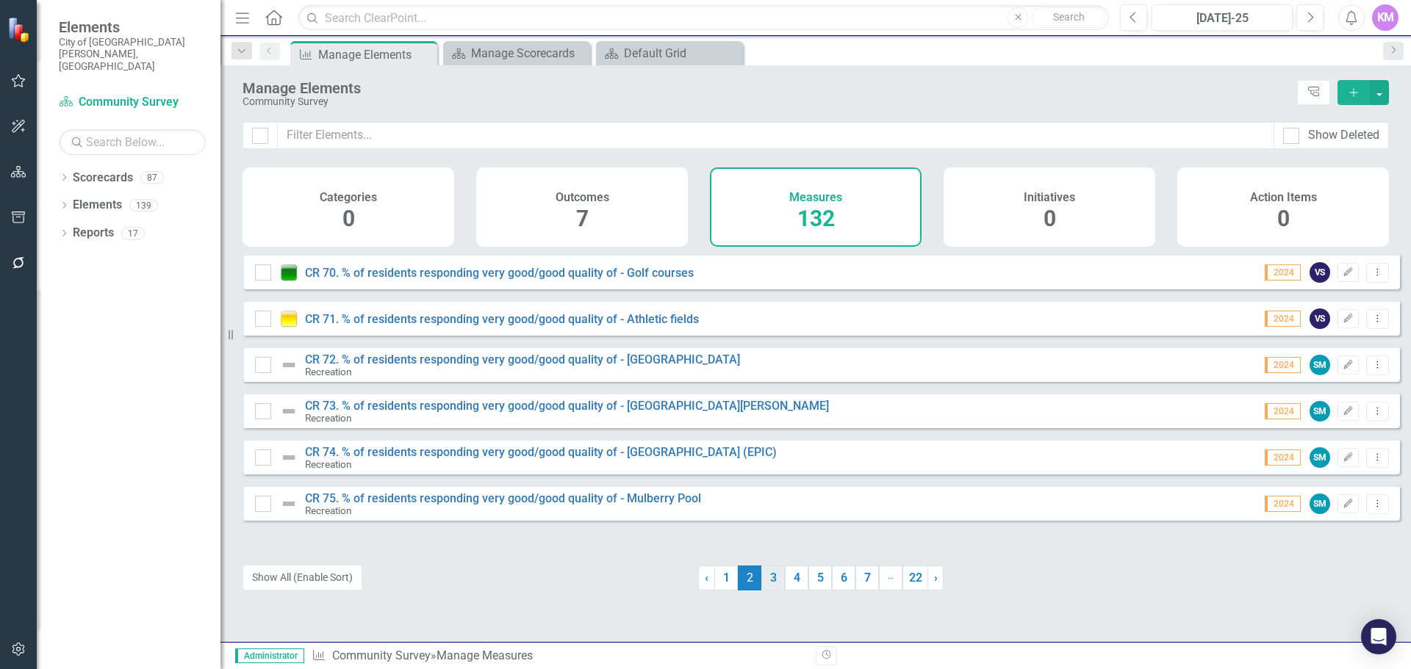
click at [772, 582] on link "3" at bounding box center [773, 578] width 24 height 25
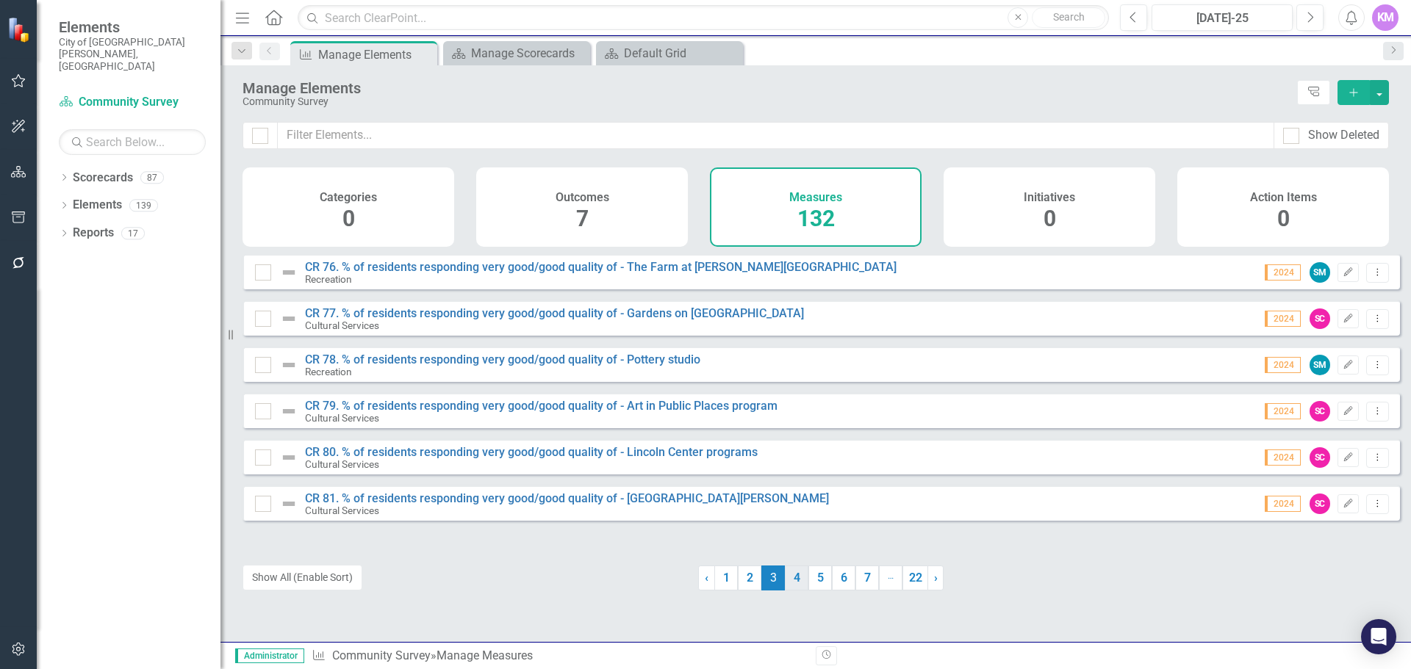
click at [785, 580] on link "4" at bounding box center [797, 578] width 24 height 25
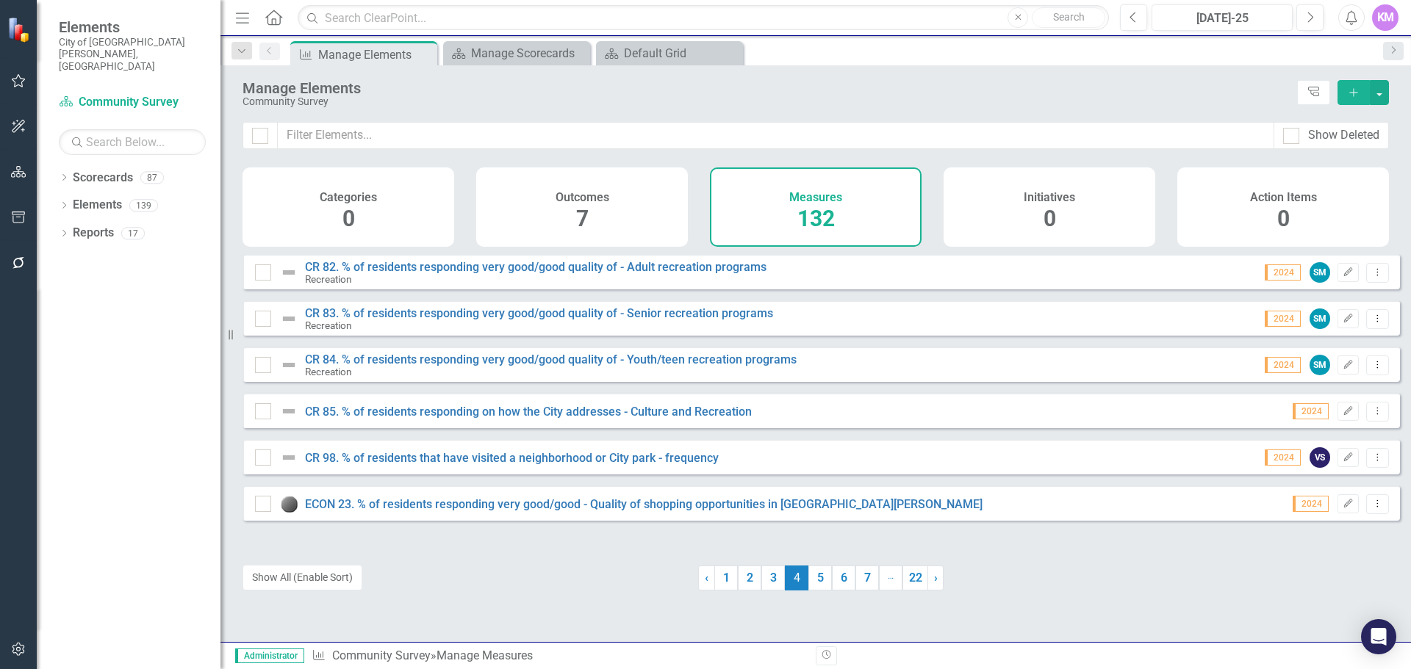
click at [546, 459] on div "CR 98. % of residents that have visited a neighborhood or City park - frequency…" at bounding box center [820, 456] width 1157 height 35
click at [546, 465] on link "CR 98. % of residents that have visited a neighborhood or City park - frequency" at bounding box center [512, 458] width 414 height 14
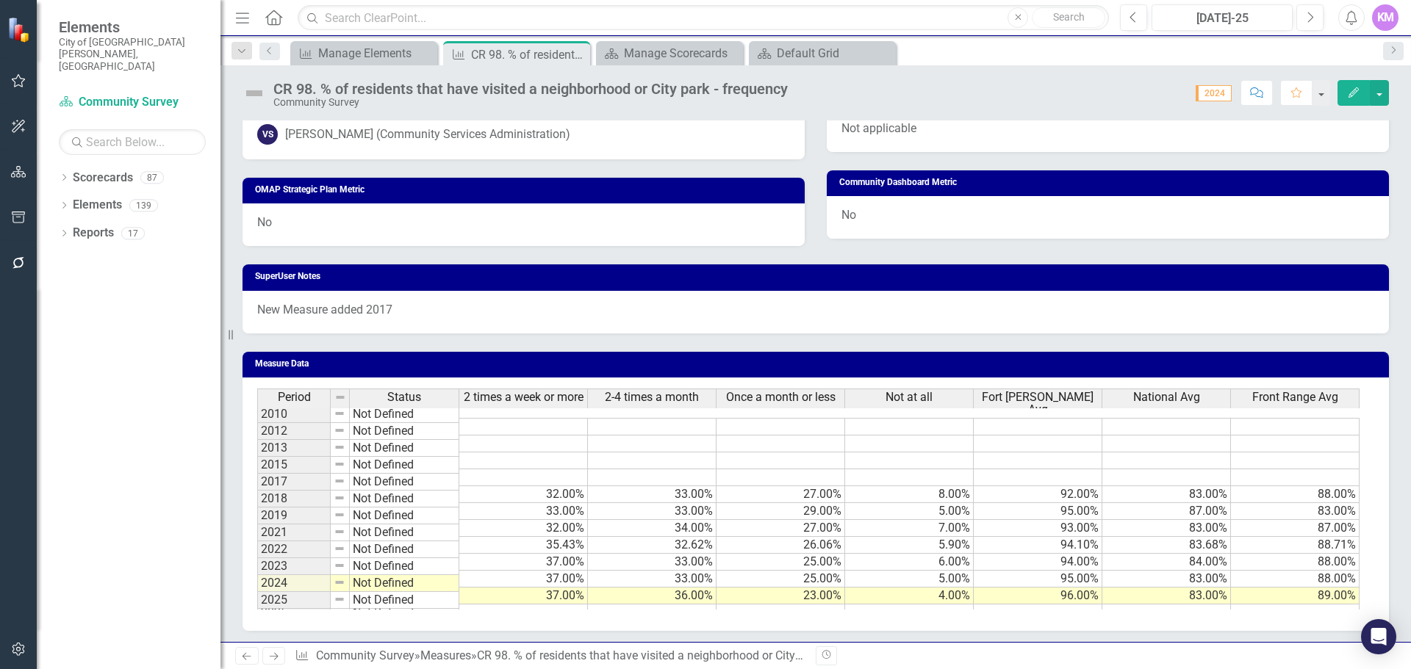
scroll to position [701, 0]
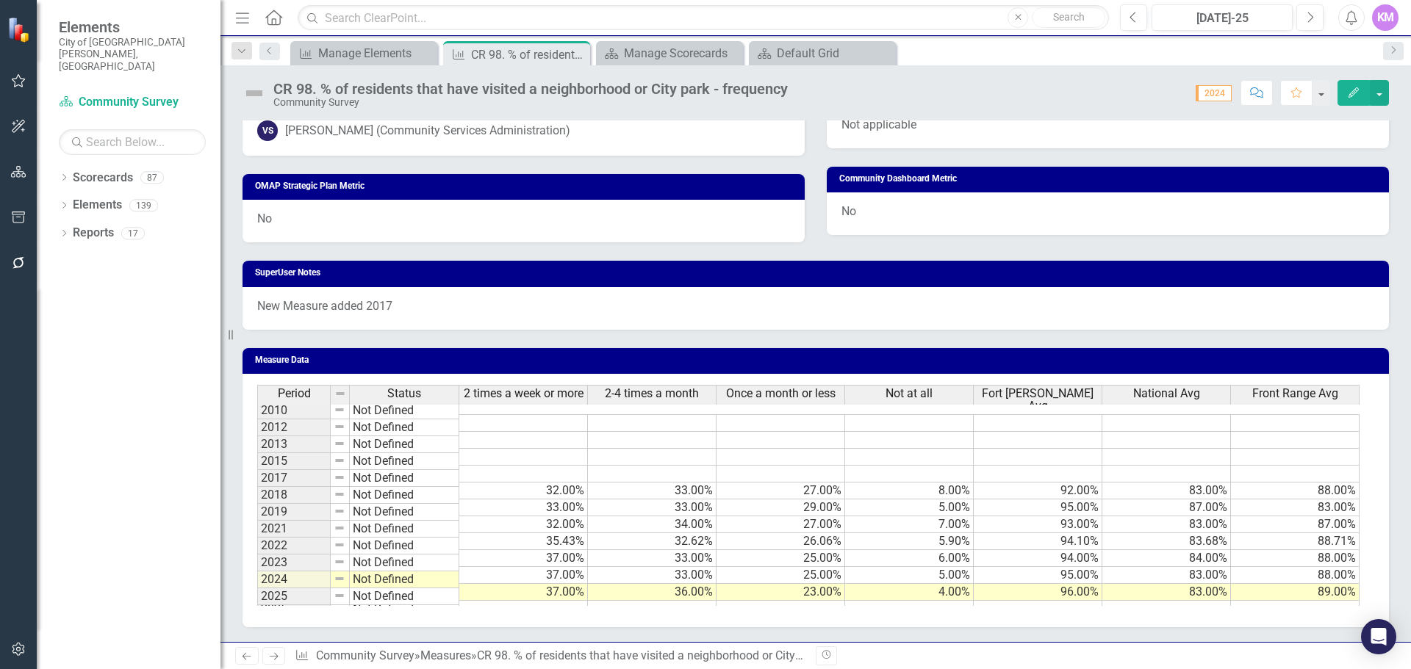
click at [1169, 603] on td at bounding box center [1166, 609] width 129 height 17
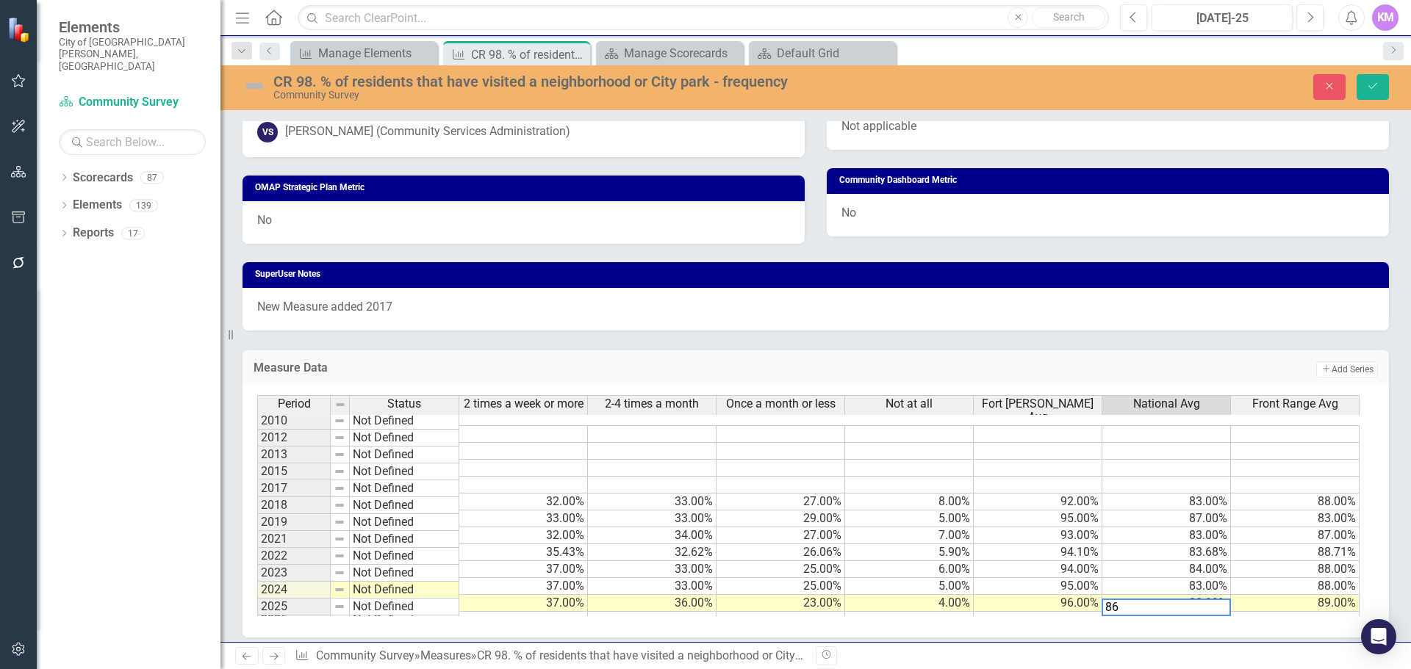
type textarea "86"
click at [1369, 90] on icon "Save" at bounding box center [1372, 86] width 13 height 10
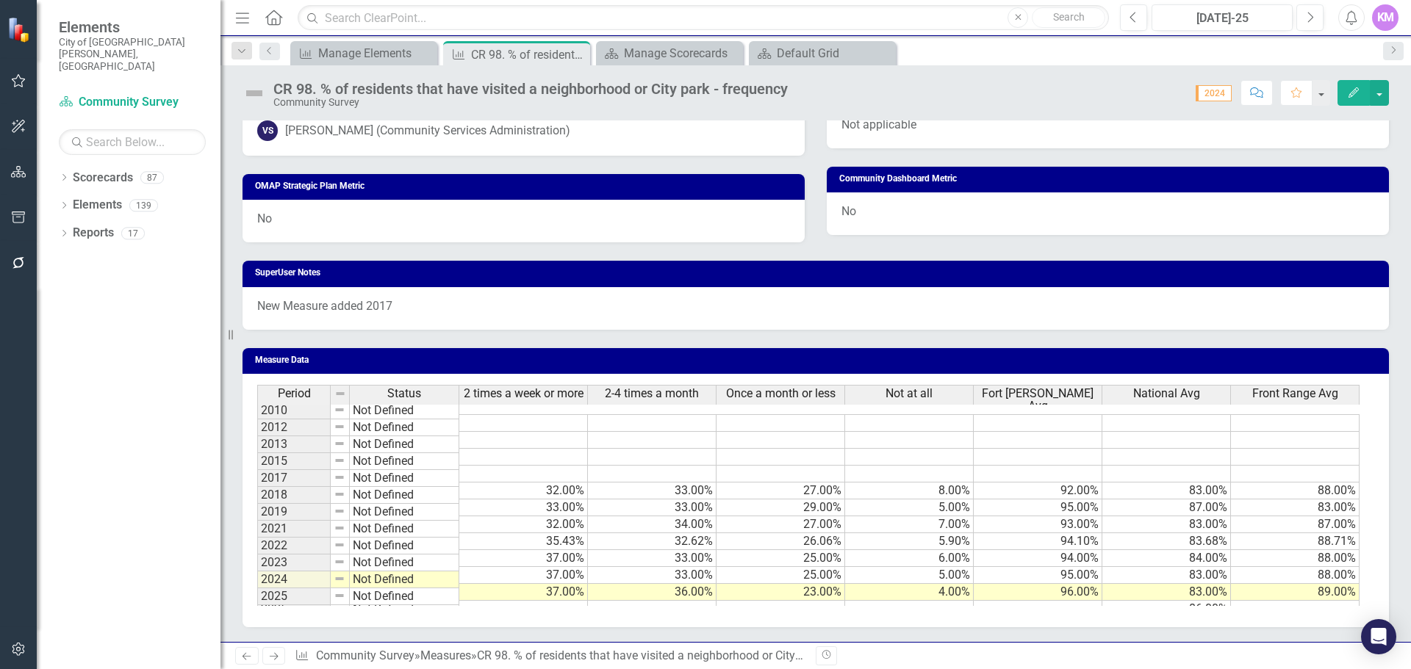
click at [575, 601] on td at bounding box center [523, 609] width 129 height 17
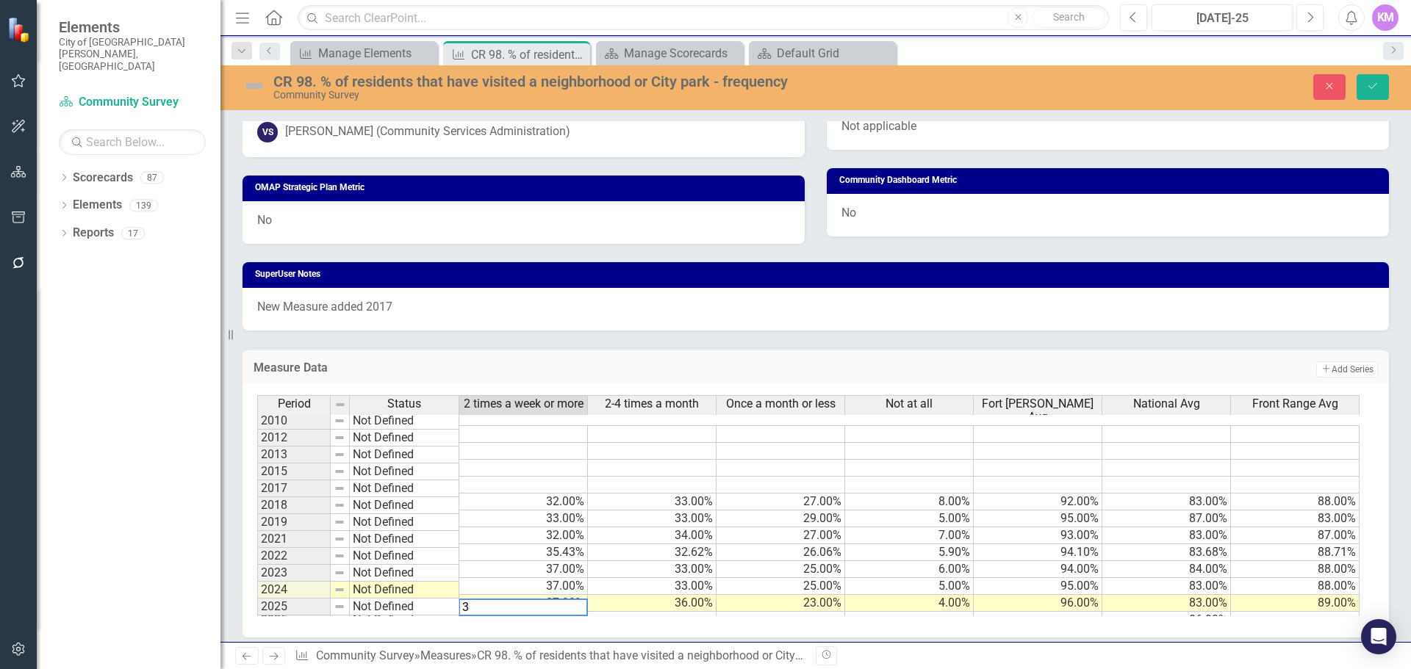
type textarea "37"
click at [676, 612] on td at bounding box center [652, 620] width 129 height 17
type textarea "34"
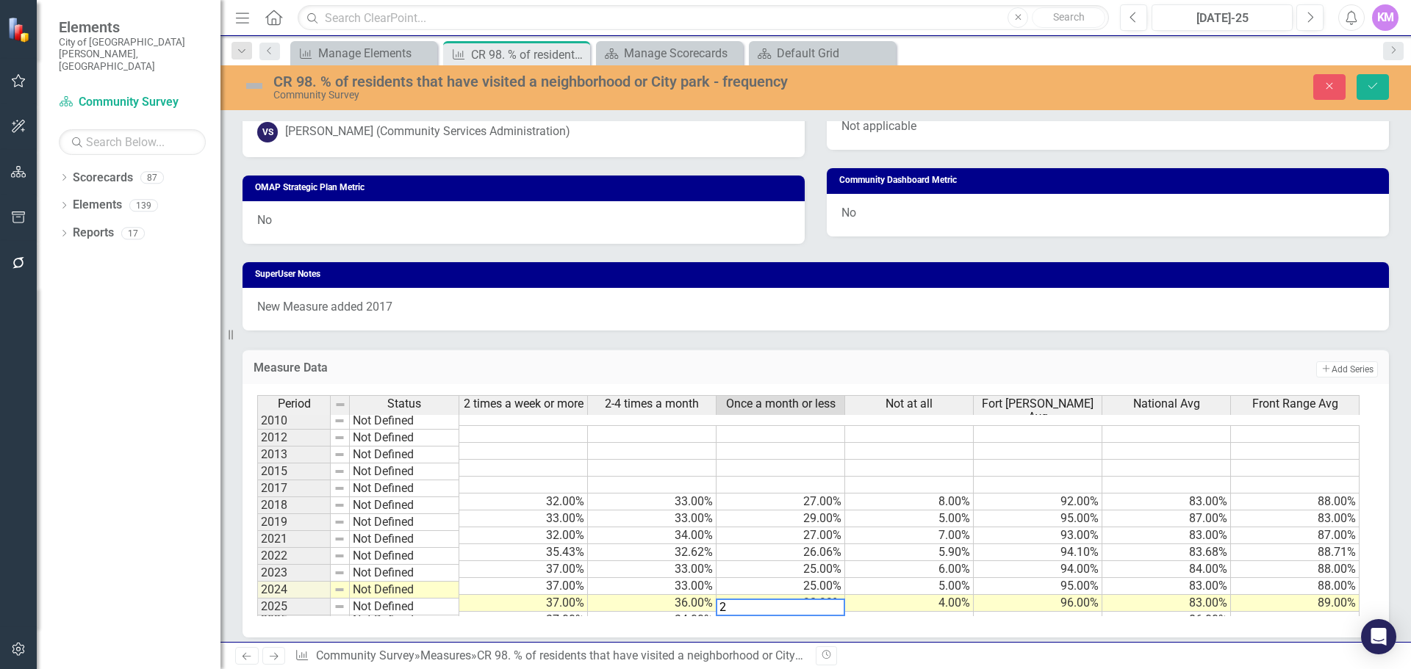
type textarea "24"
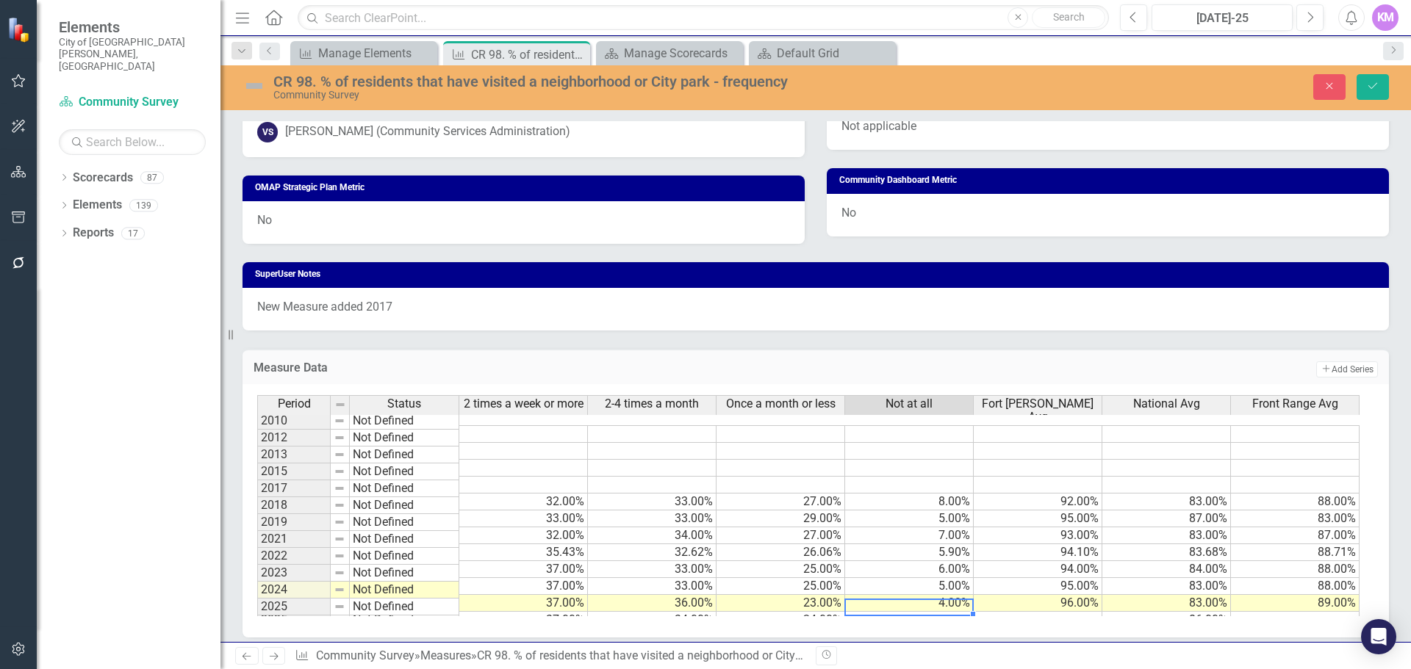
type textarea "4"
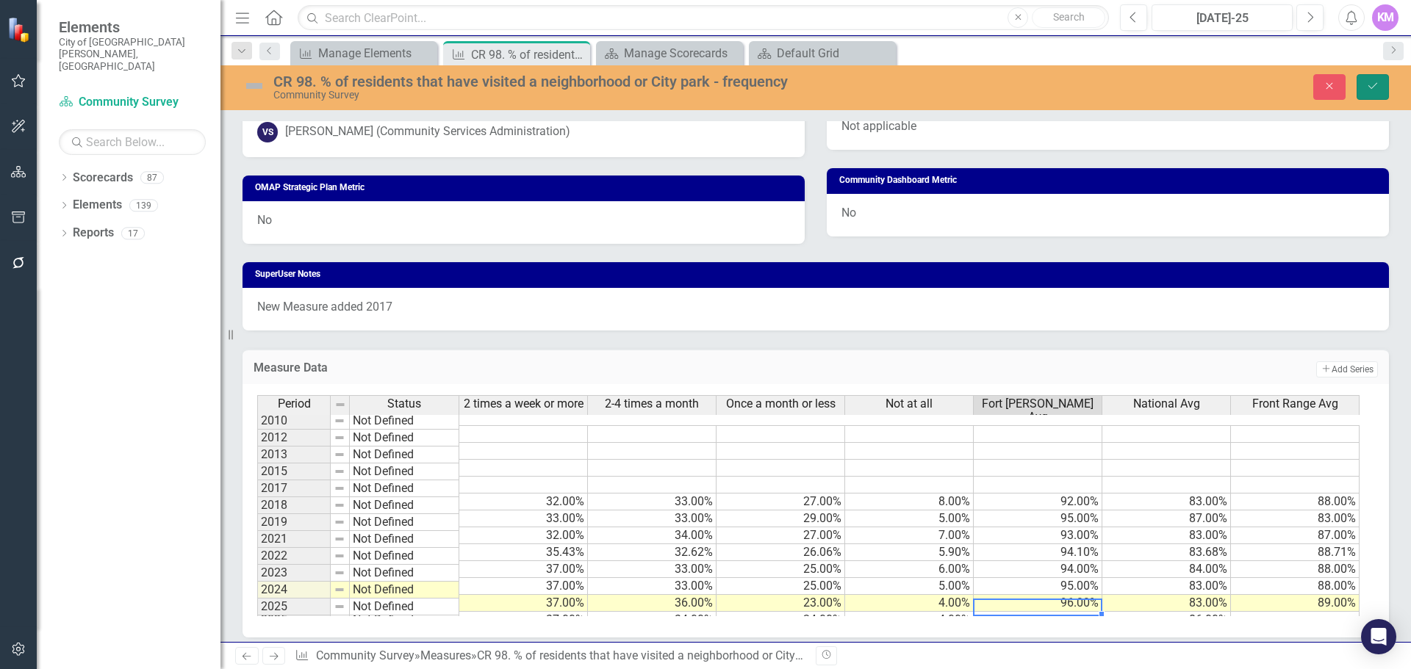
click at [1376, 91] on icon "Save" at bounding box center [1372, 86] width 13 height 10
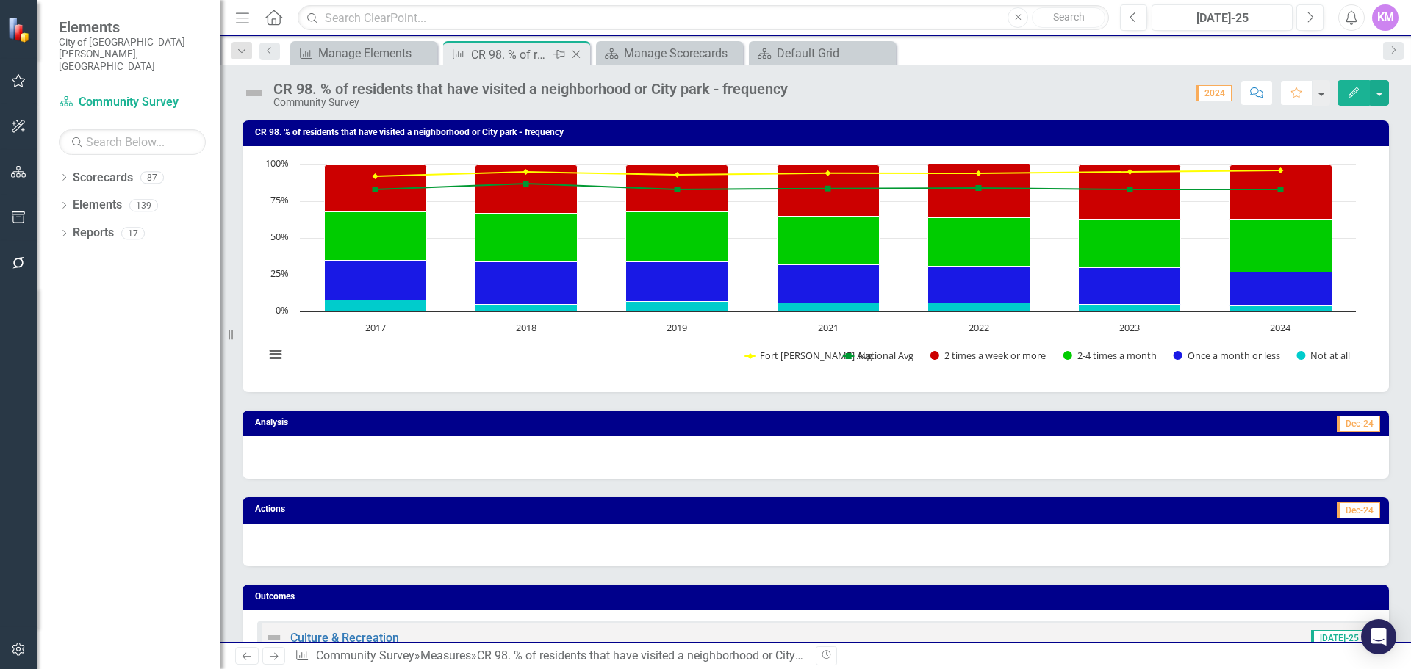
click at [578, 55] on icon "Close" at bounding box center [576, 54] width 15 height 12
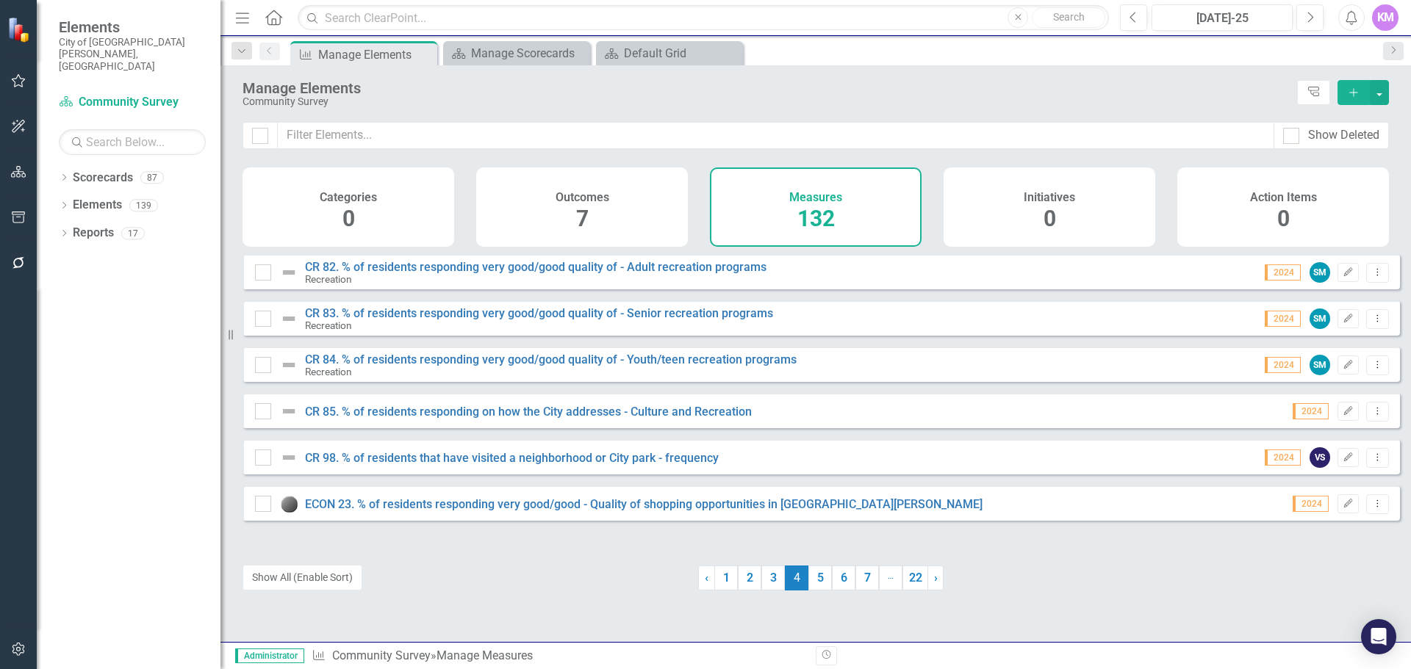
click at [1385, 14] on div "KM" at bounding box center [1385, 17] width 26 height 26
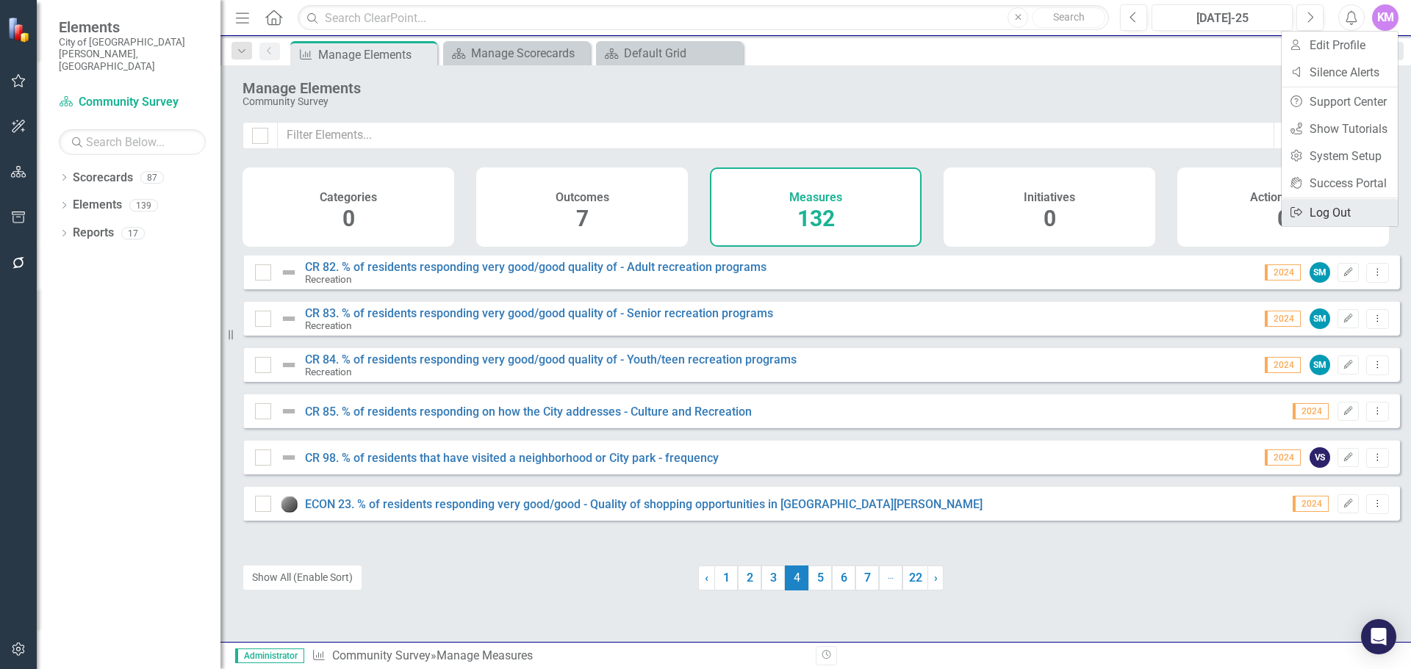
click at [1334, 214] on link "Logout Log Out" at bounding box center [1339, 212] width 116 height 27
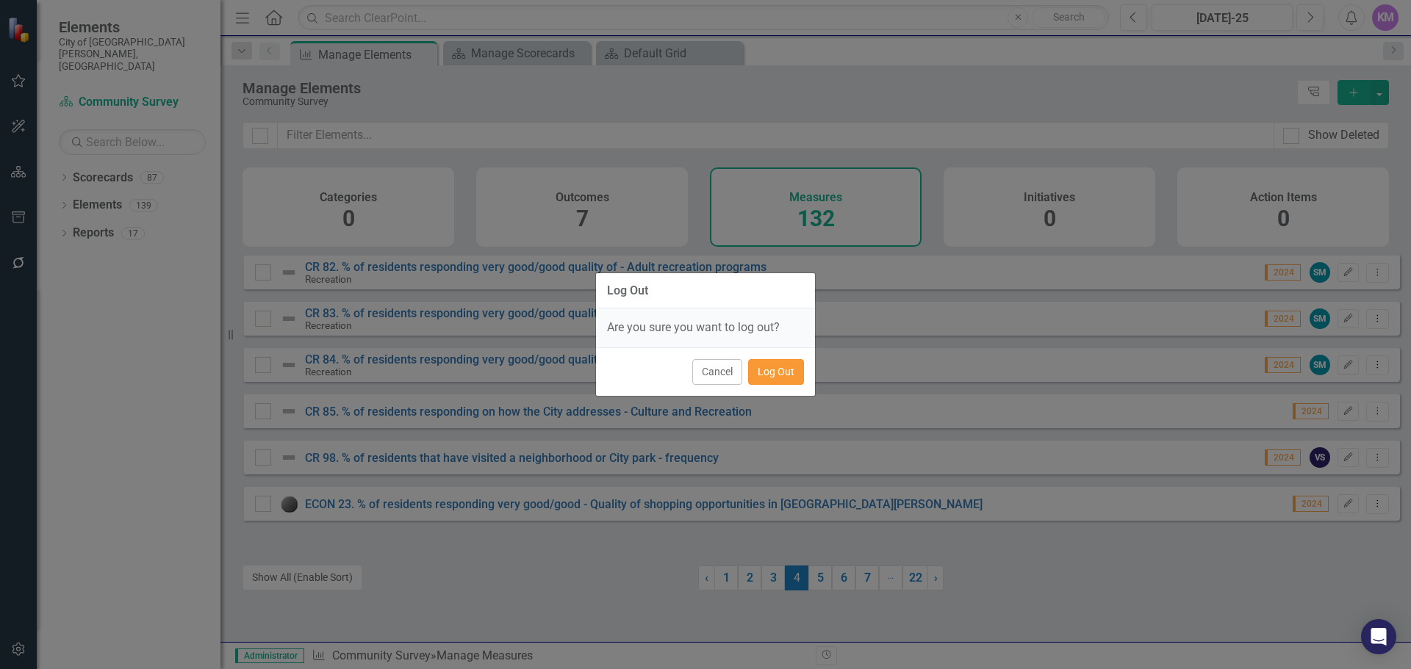
click at [784, 374] on button "Log Out" at bounding box center [776, 372] width 56 height 26
